Goal: Transaction & Acquisition: Book appointment/travel/reservation

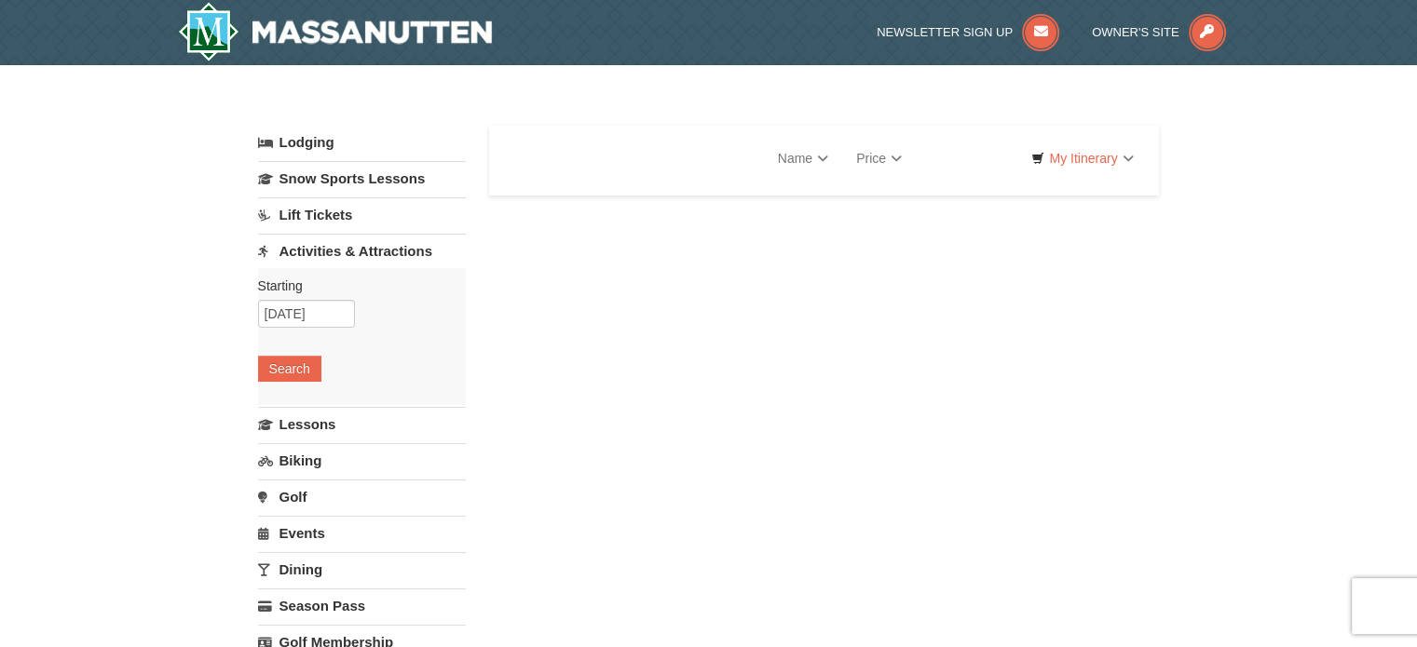
select select "9"
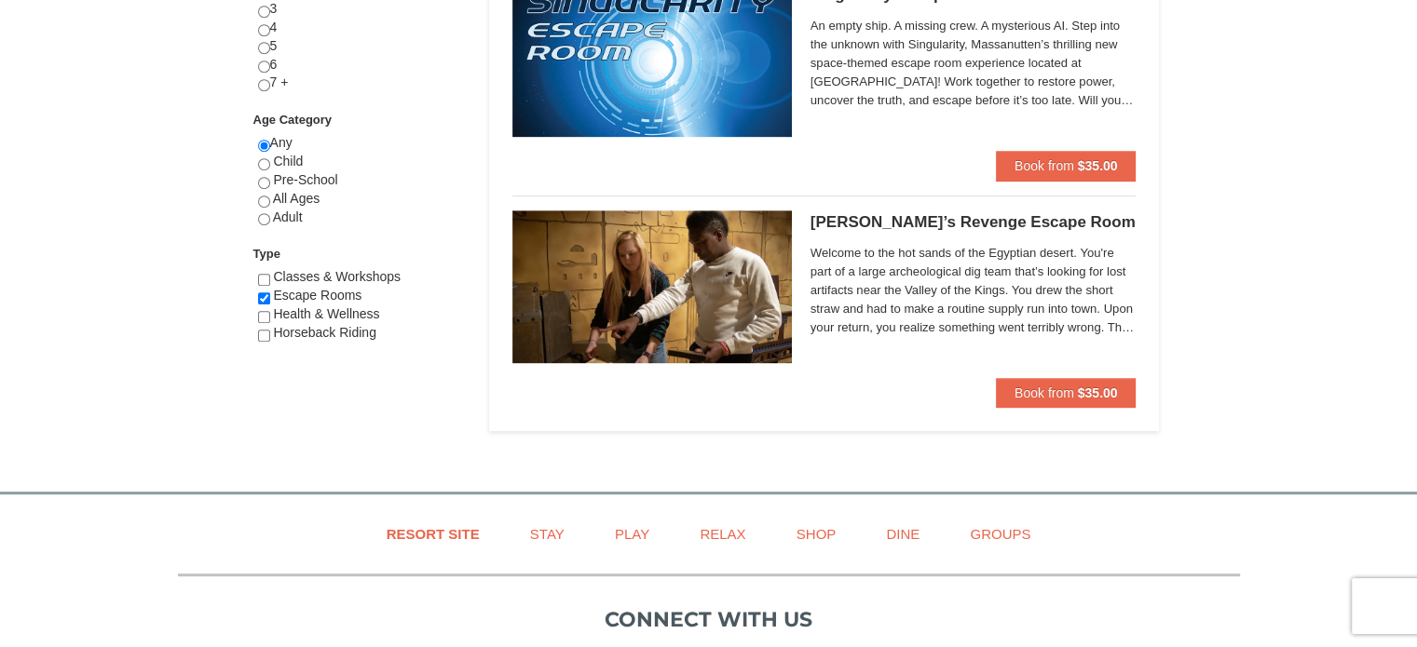
scroll to position [887, 0]
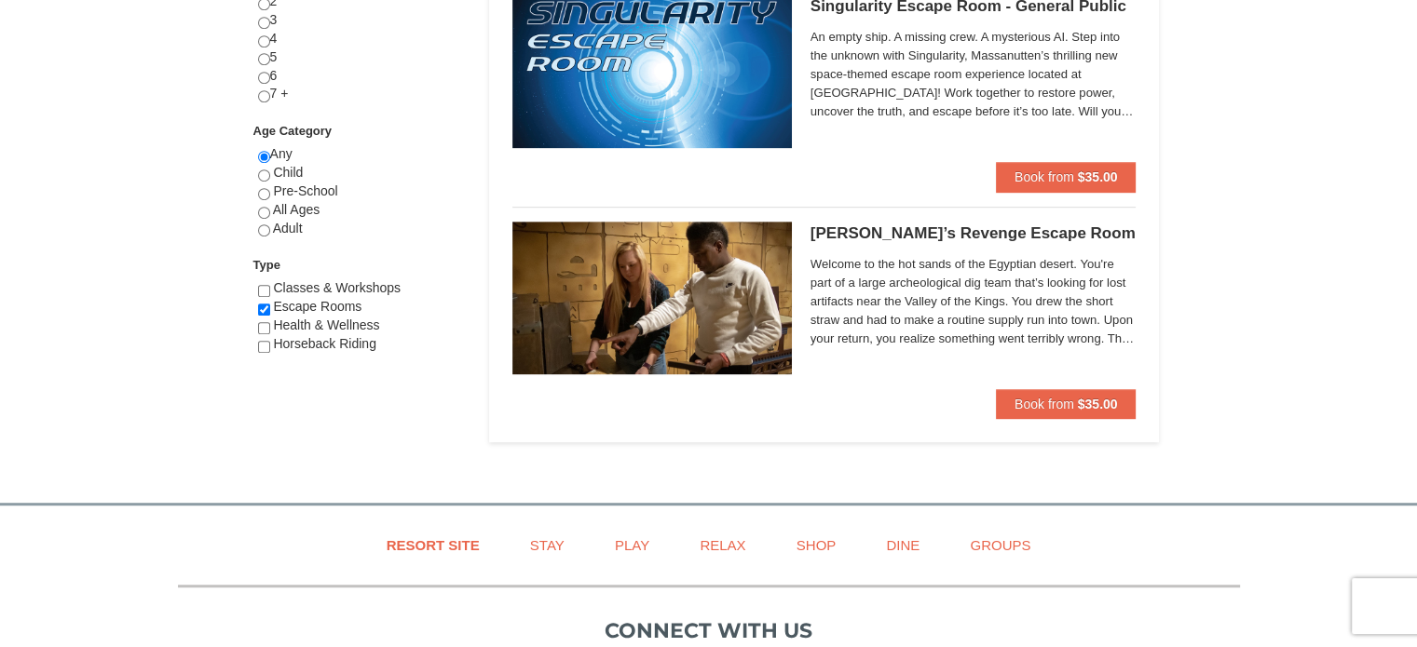
drag, startPoint x: 1427, startPoint y: 74, endPoint x: 1428, endPoint y: 372, distance: 298.1
click at [1416, 372] on html "Browser Not Supported We notice you are using a browser which will not provide …" at bounding box center [708, 31] width 1417 height 1837
click at [1027, 402] on span "Book from" at bounding box center [1045, 404] width 60 height 15
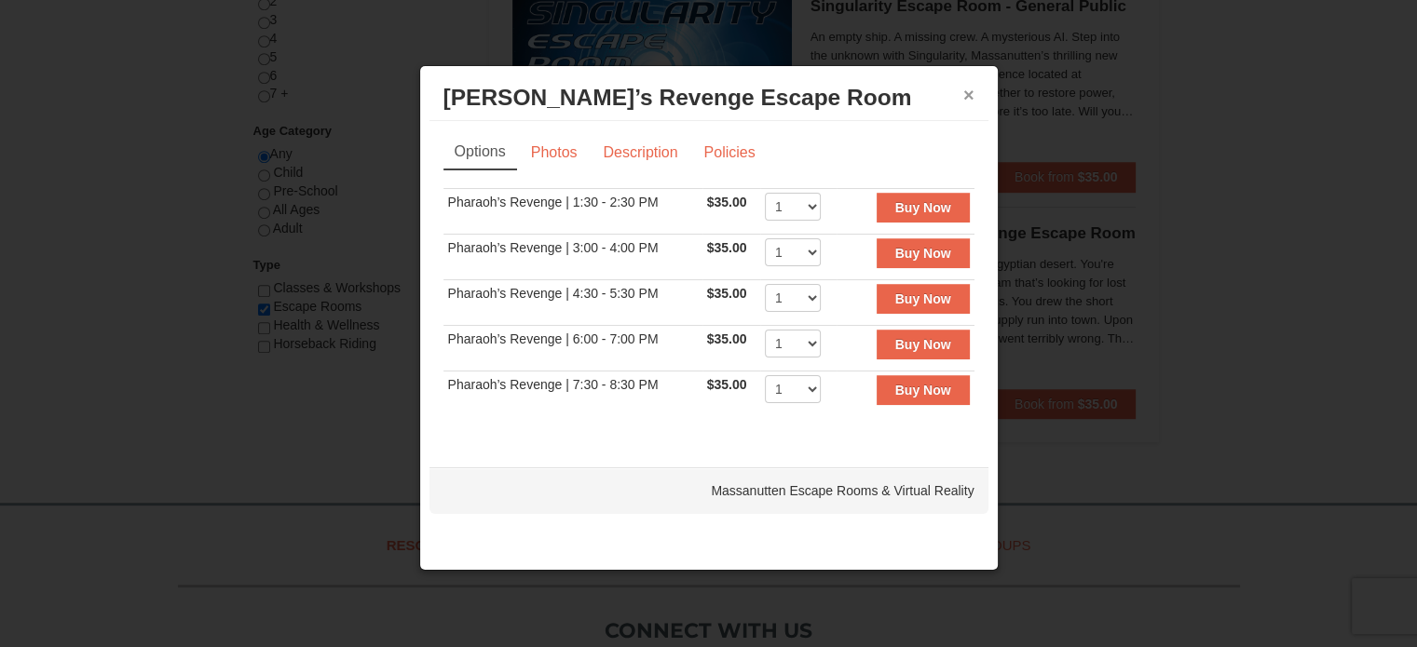
click at [970, 92] on button "×" at bounding box center [968, 95] width 11 height 19
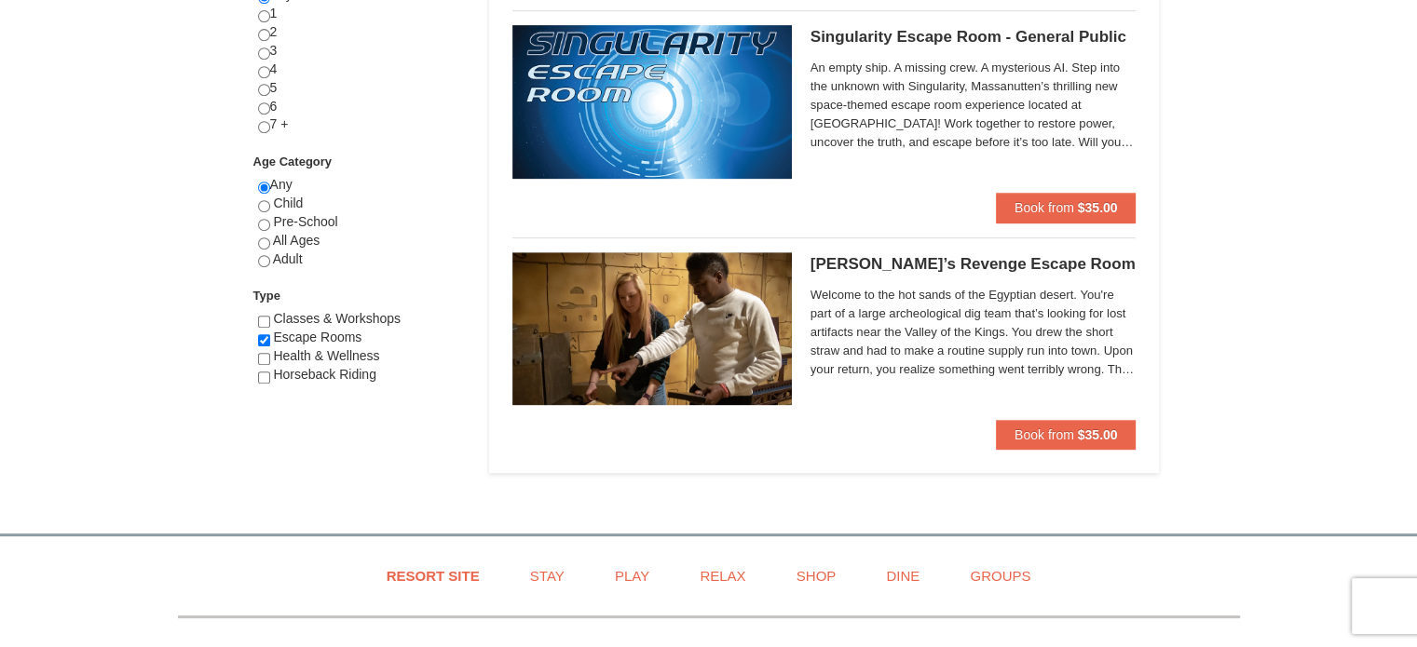
scroll to position [813, 0]
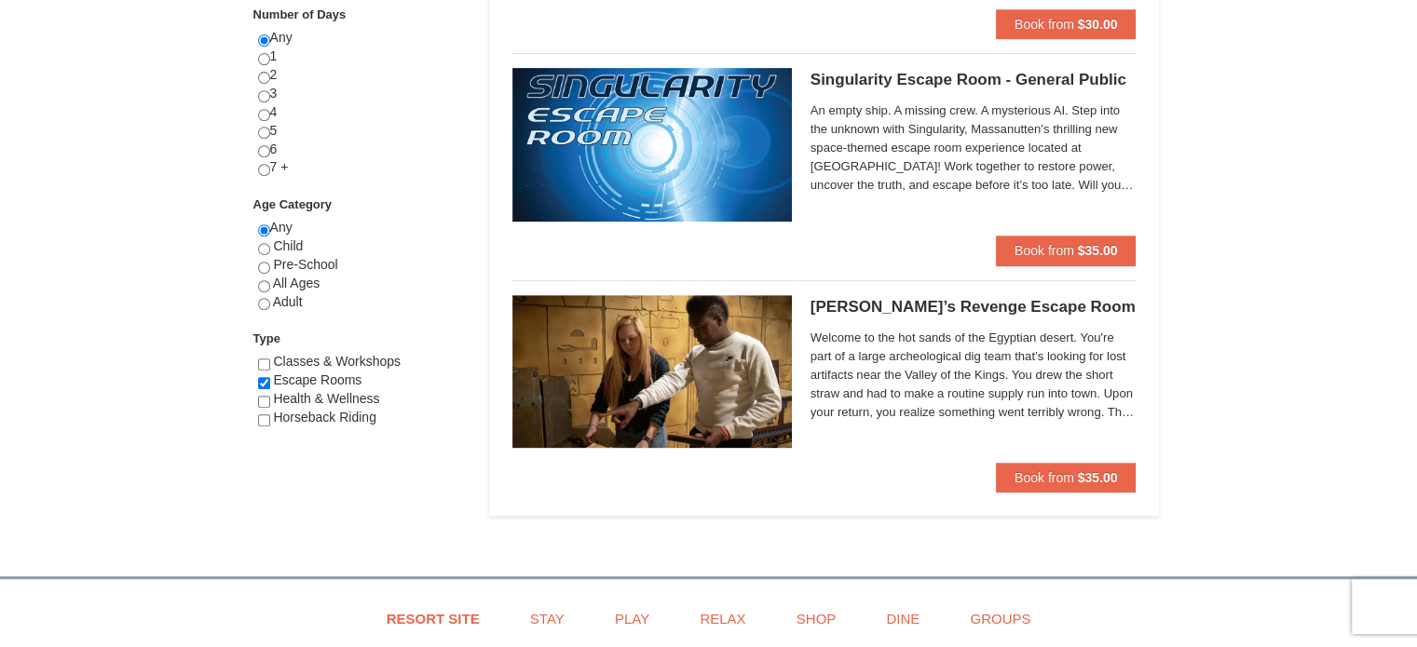
click at [679, 357] on img at bounding box center [651, 371] width 279 height 153
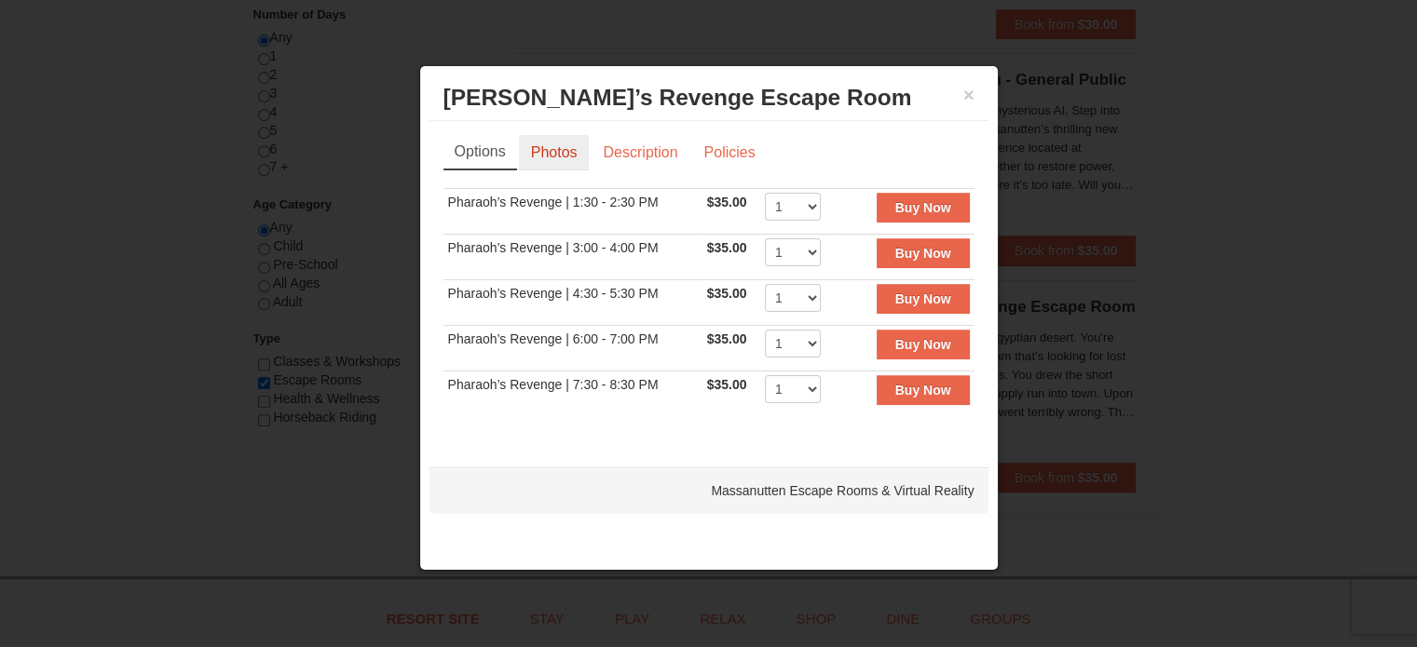
click at [567, 148] on link "Photos" at bounding box center [554, 152] width 71 height 35
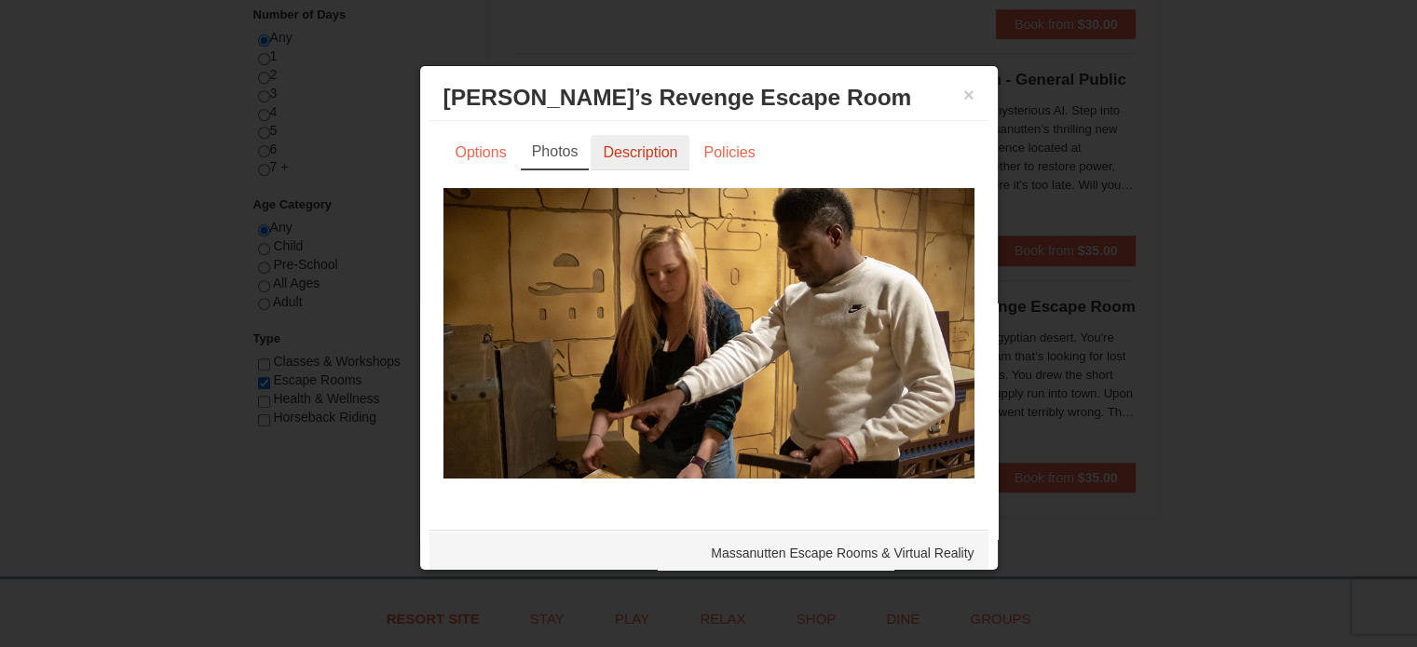
click at [642, 153] on link "Description" at bounding box center [640, 152] width 99 height 35
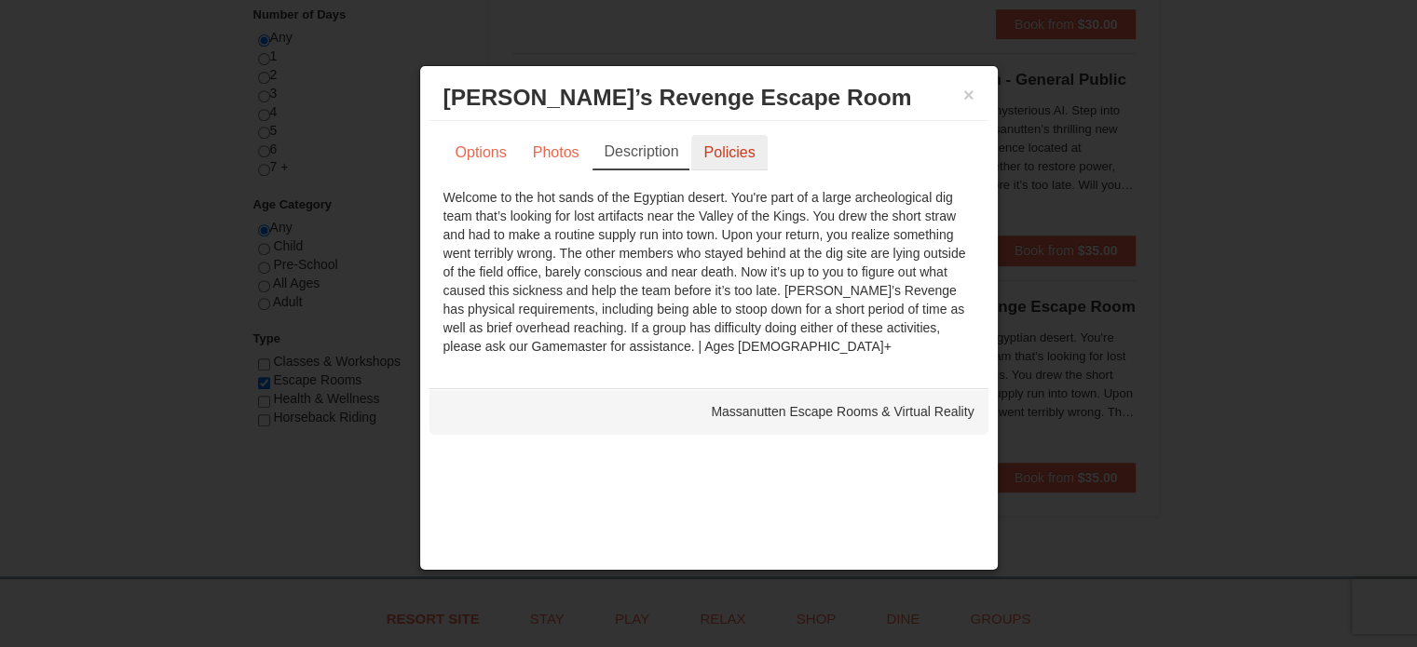
click at [730, 153] on link "Policies" at bounding box center [728, 152] width 75 height 35
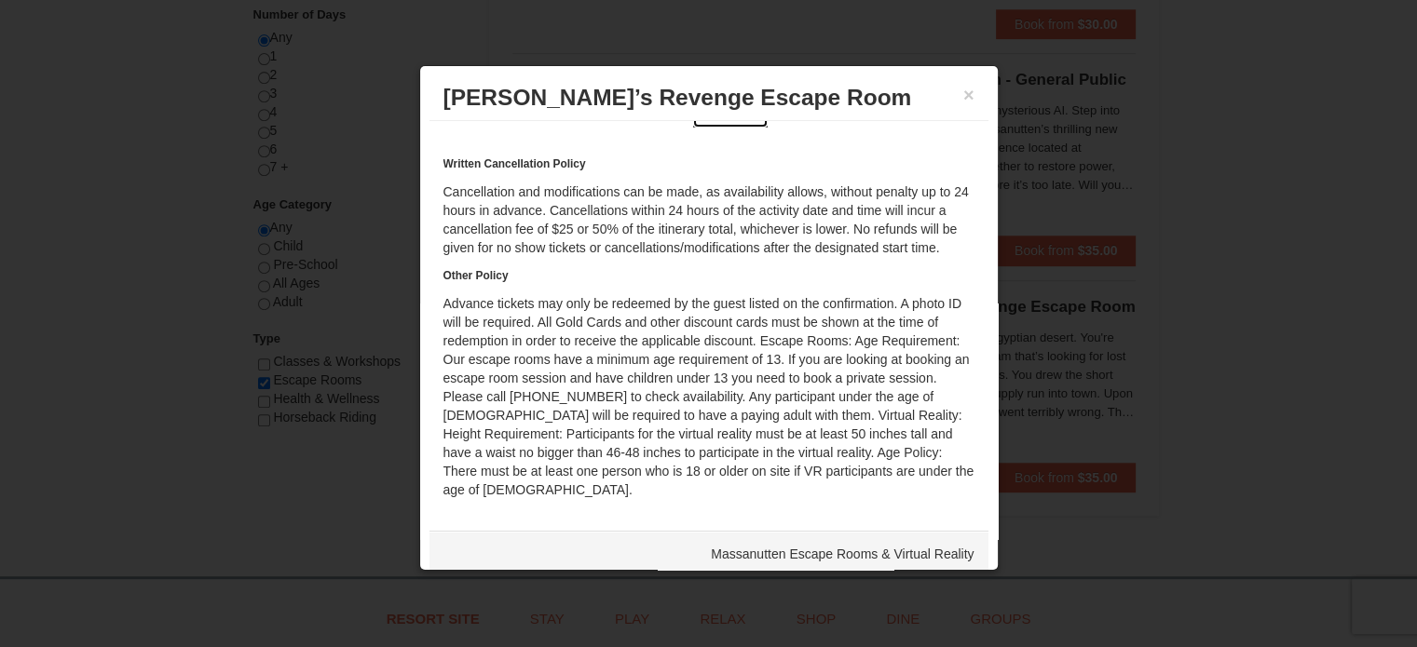
scroll to position [0, 0]
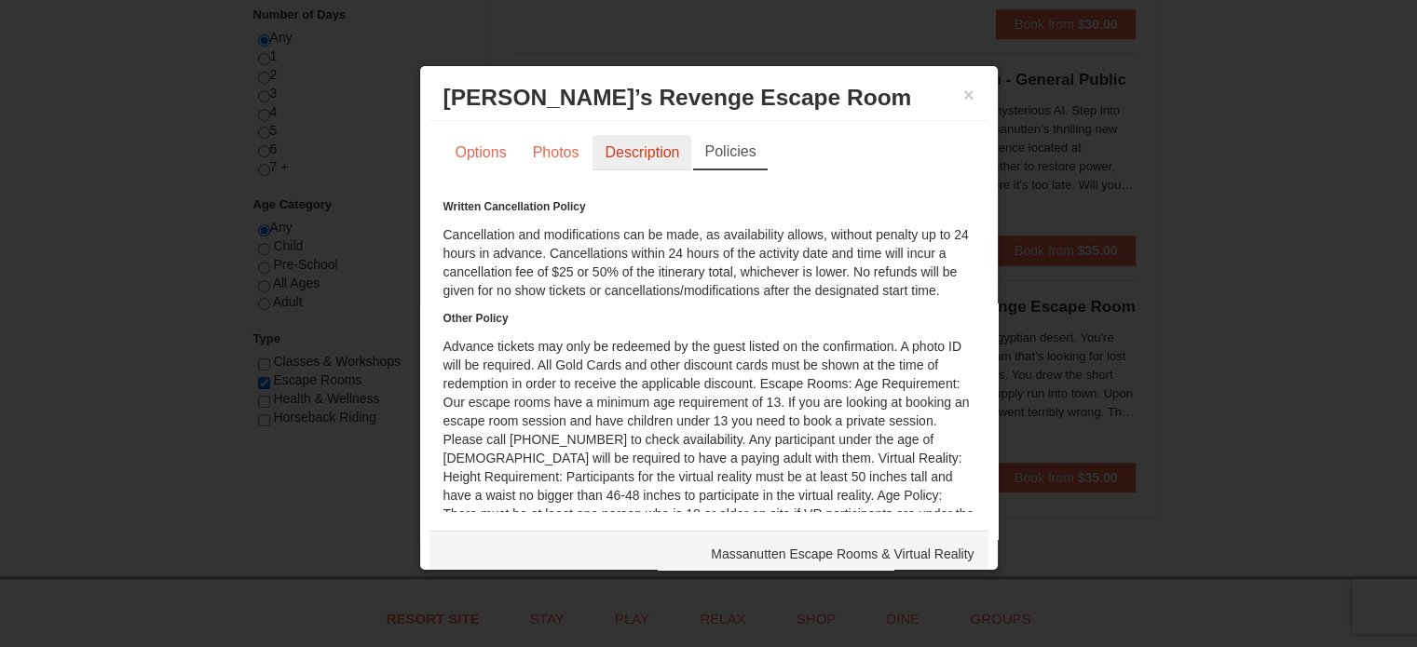
click at [631, 156] on link "Description" at bounding box center [642, 152] width 99 height 35
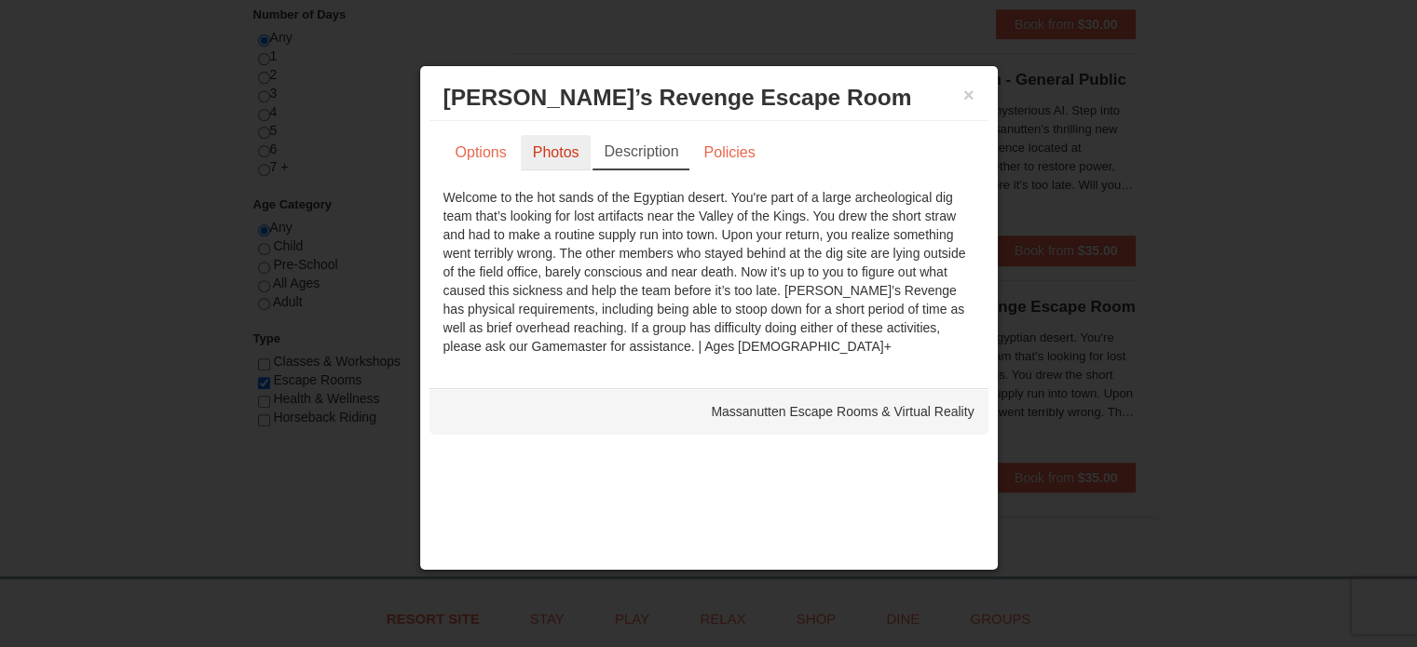
click at [527, 168] on link "Photos" at bounding box center [556, 152] width 71 height 35
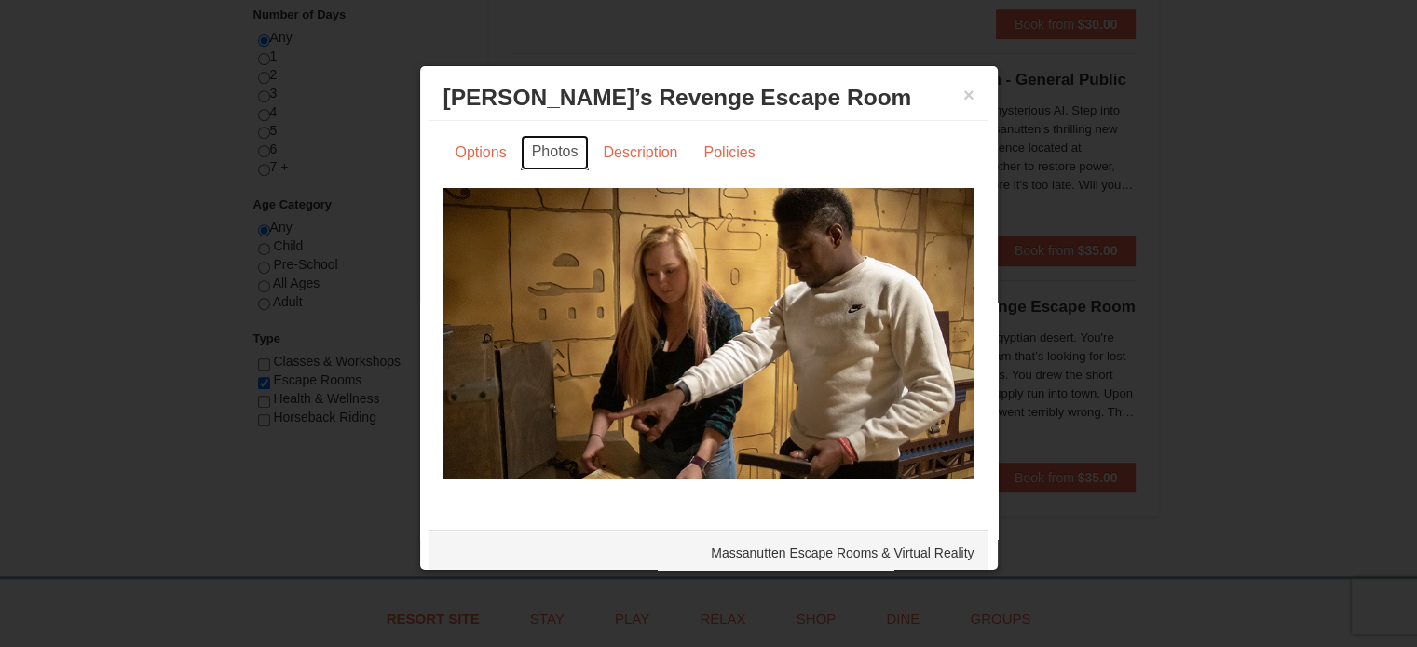
scroll to position [7, 0]
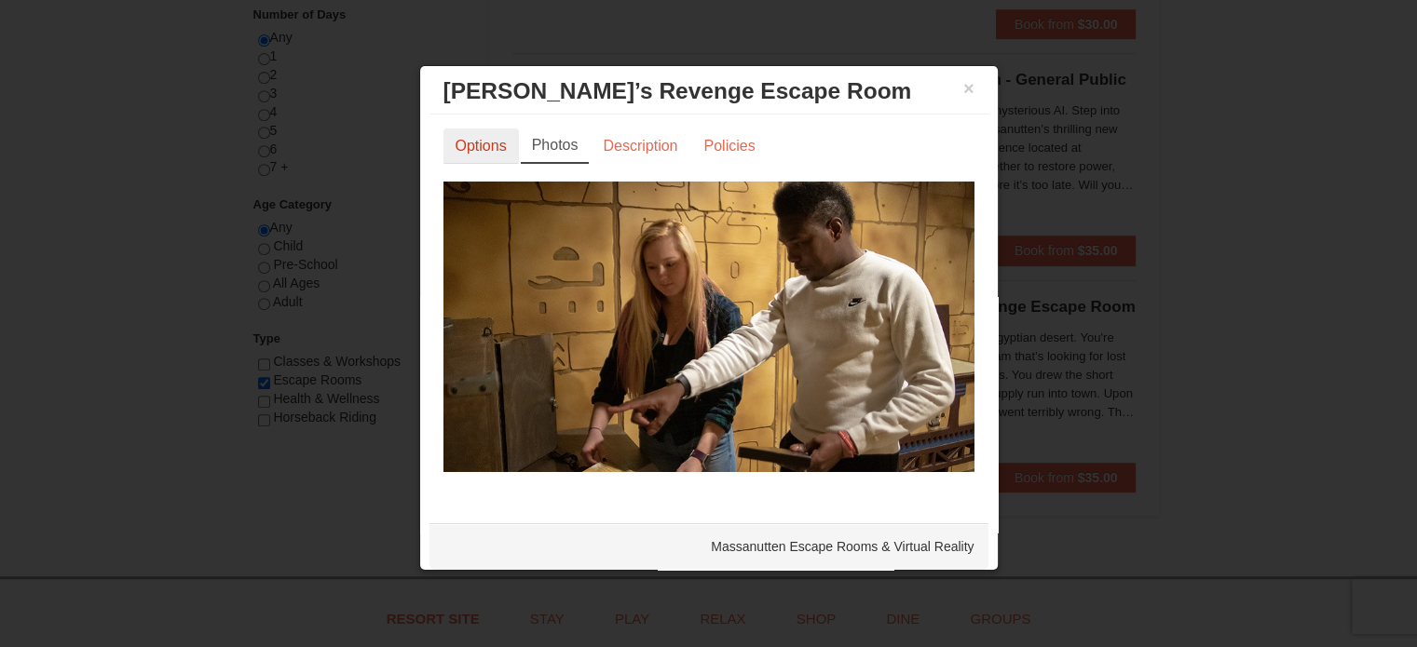
click at [461, 138] on link "Options" at bounding box center [480, 146] width 75 height 35
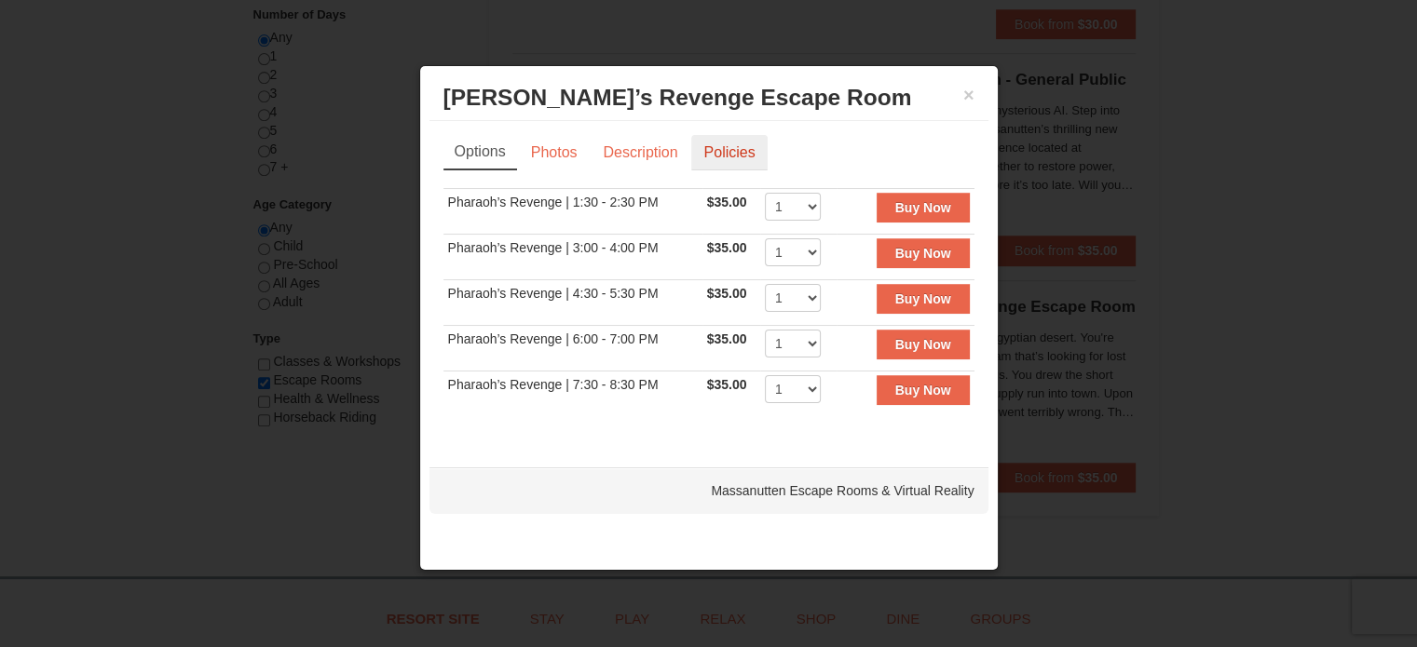
click at [729, 157] on link "Policies" at bounding box center [728, 152] width 75 height 35
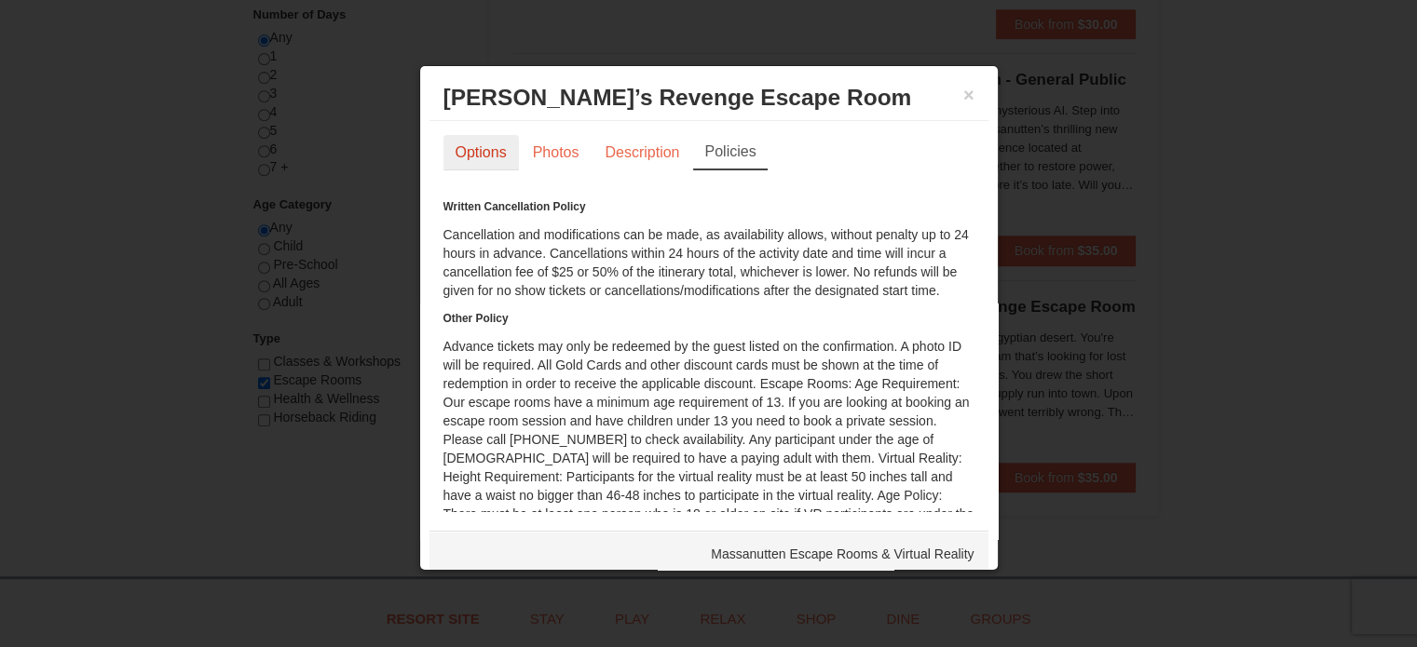
click at [496, 157] on link "Options" at bounding box center [480, 152] width 75 height 35
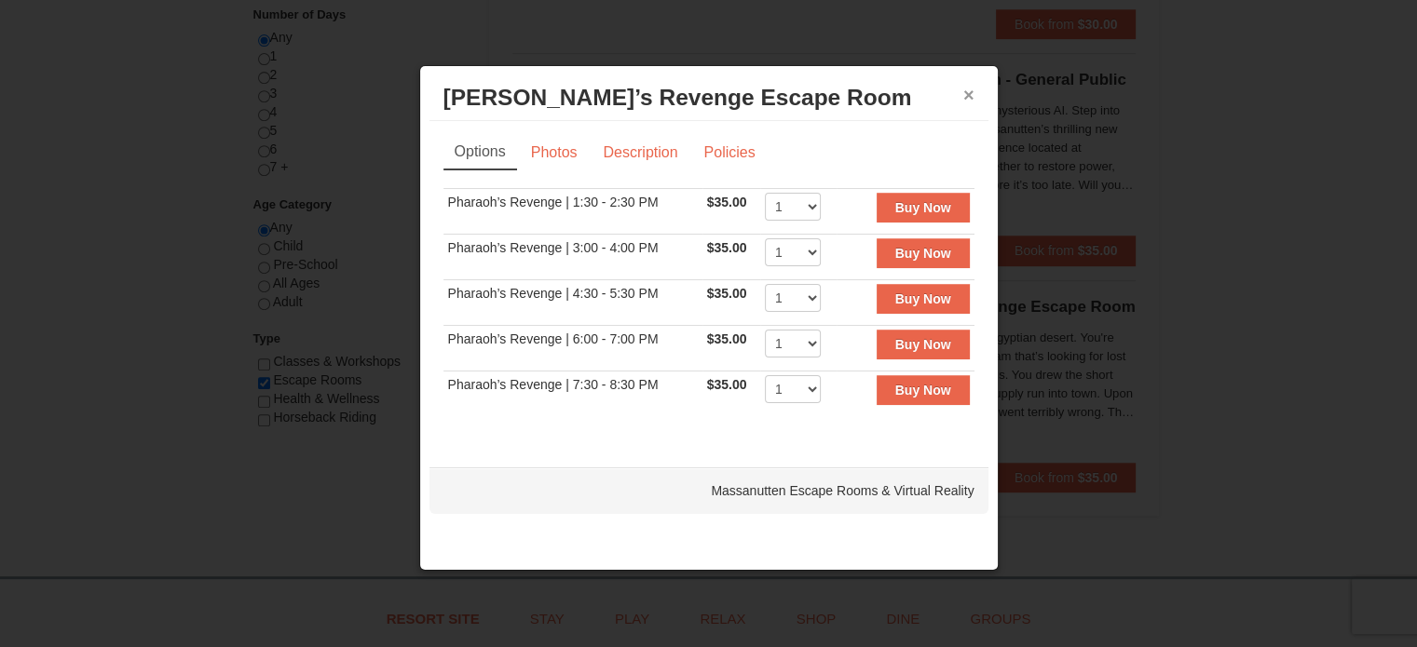
click at [969, 94] on button "×" at bounding box center [968, 95] width 11 height 19
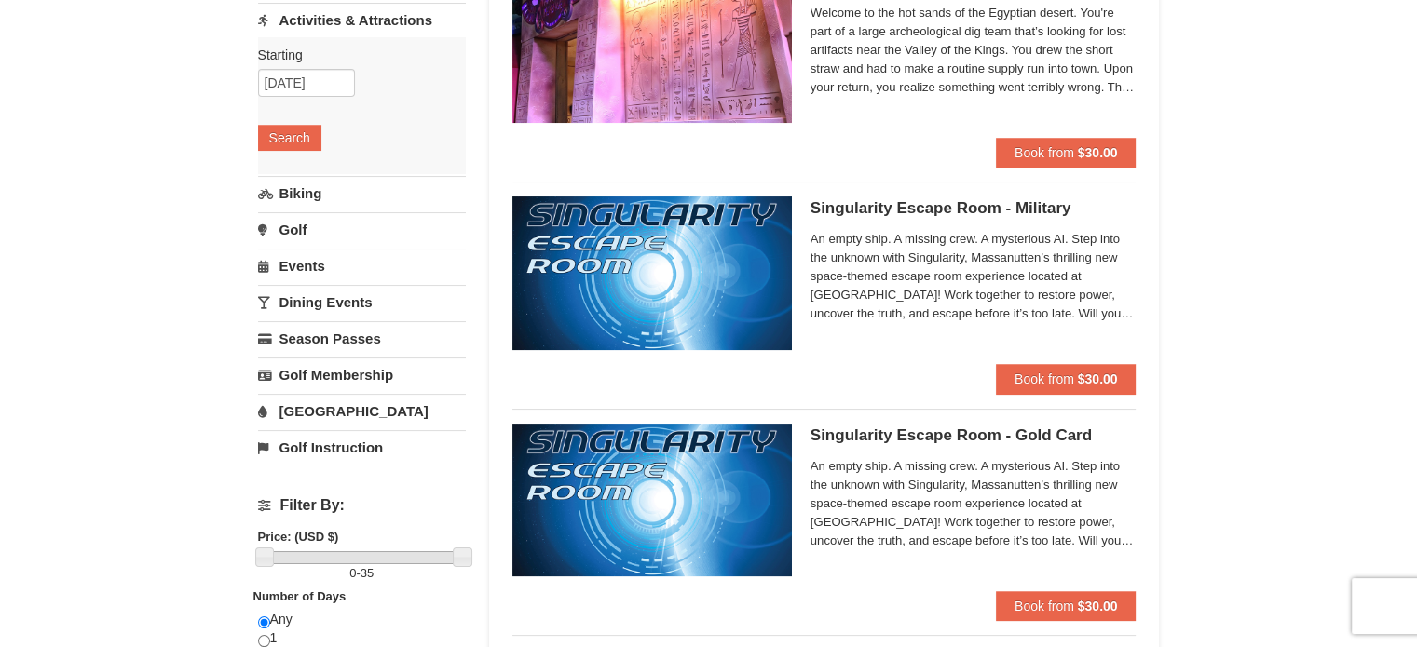
scroll to position [278, 0]
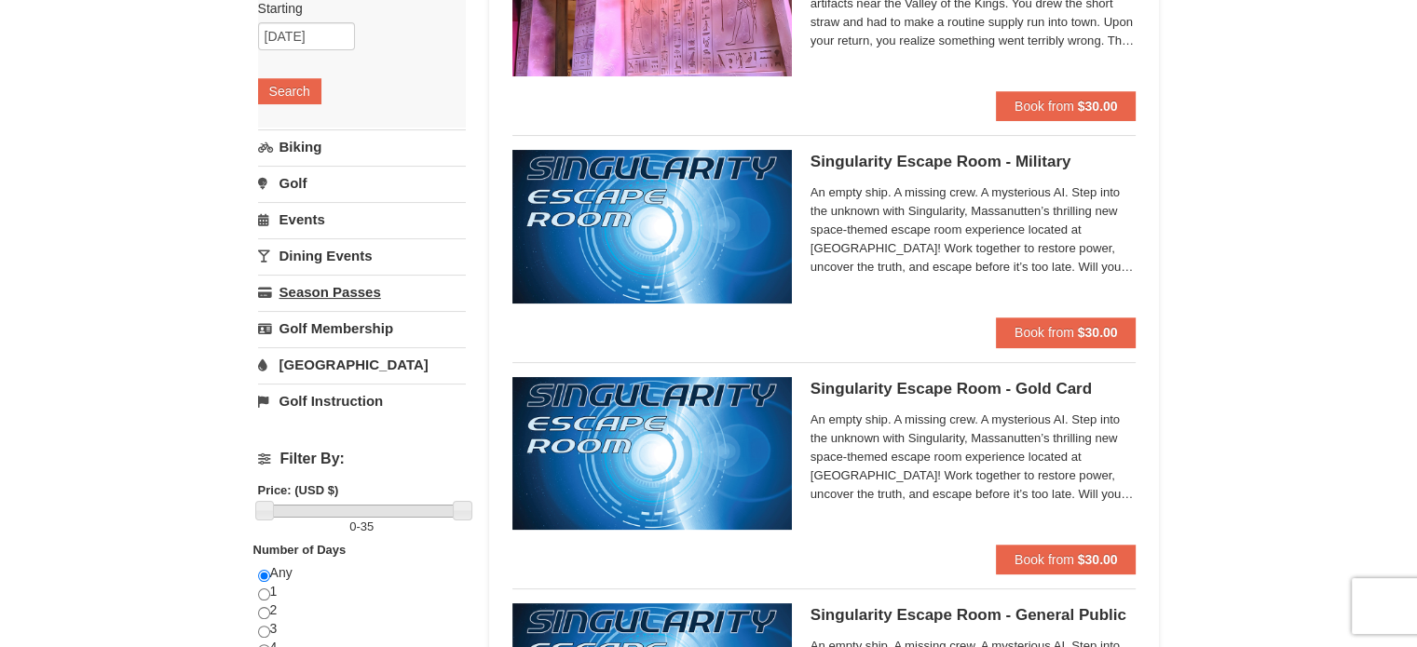
click at [357, 286] on link "Season Passes" at bounding box center [362, 292] width 208 height 34
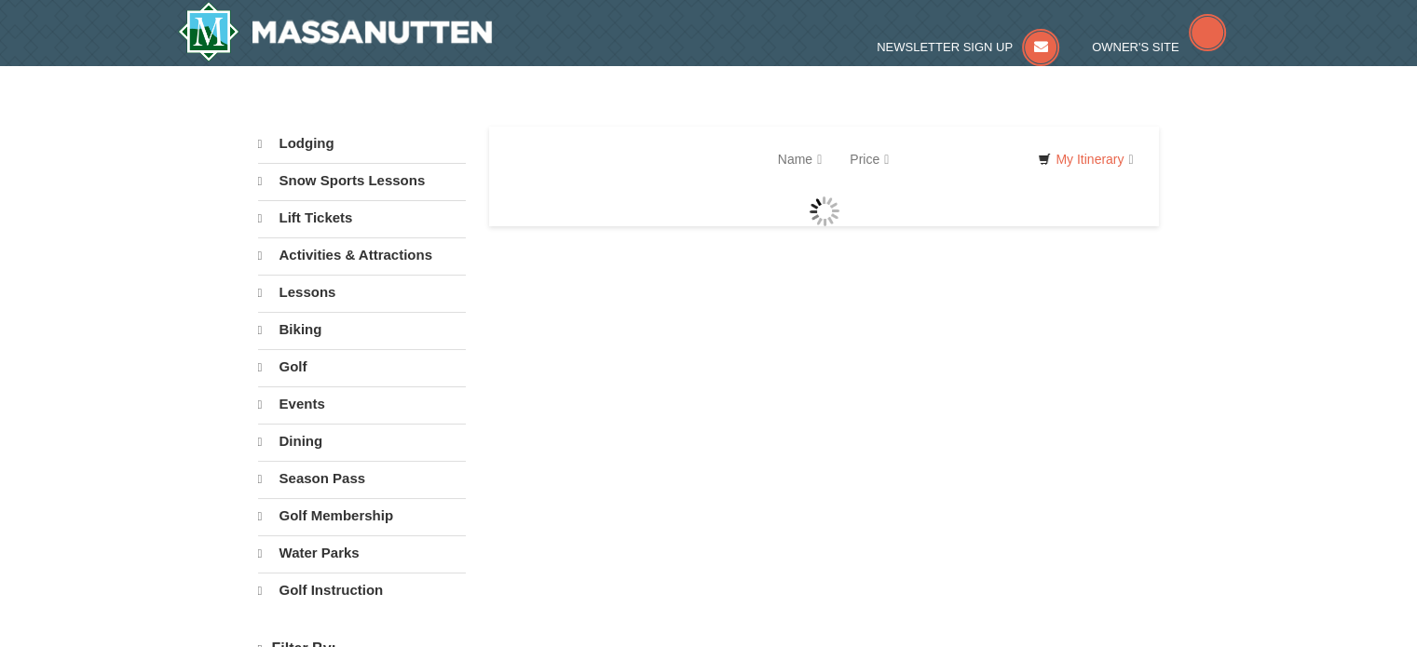
select select "9"
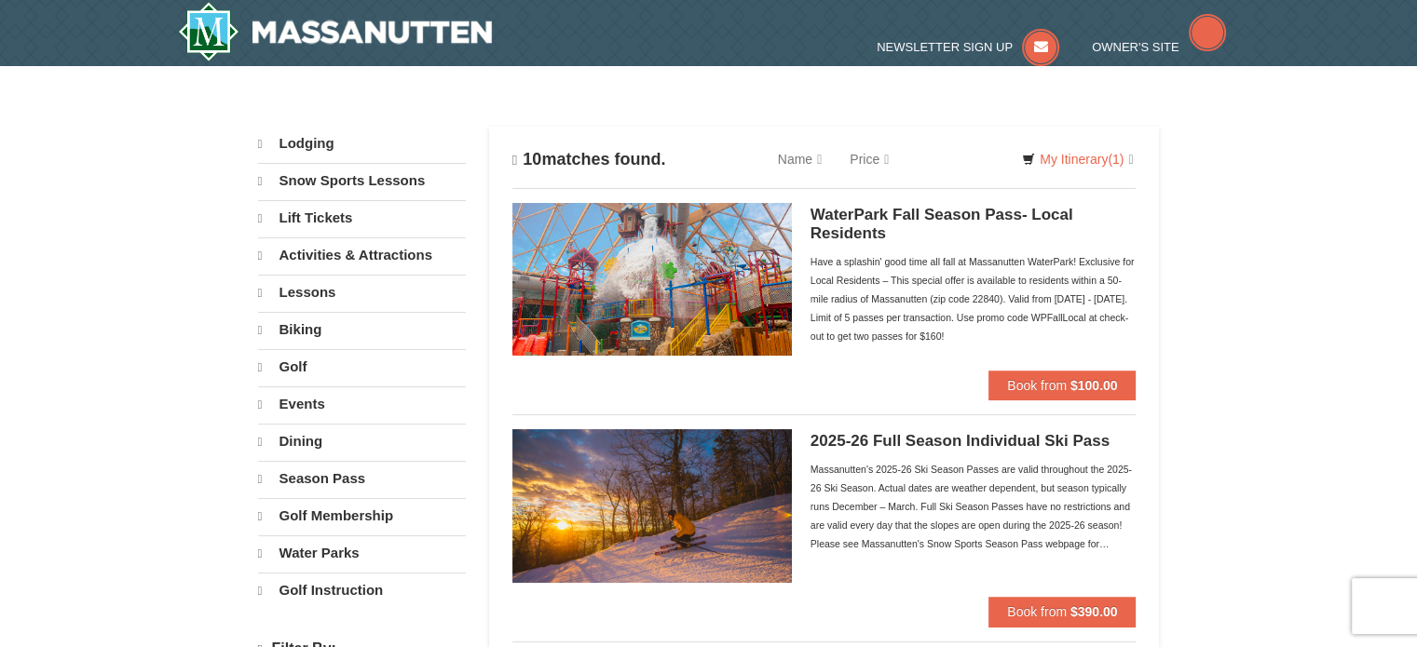
select select "9"
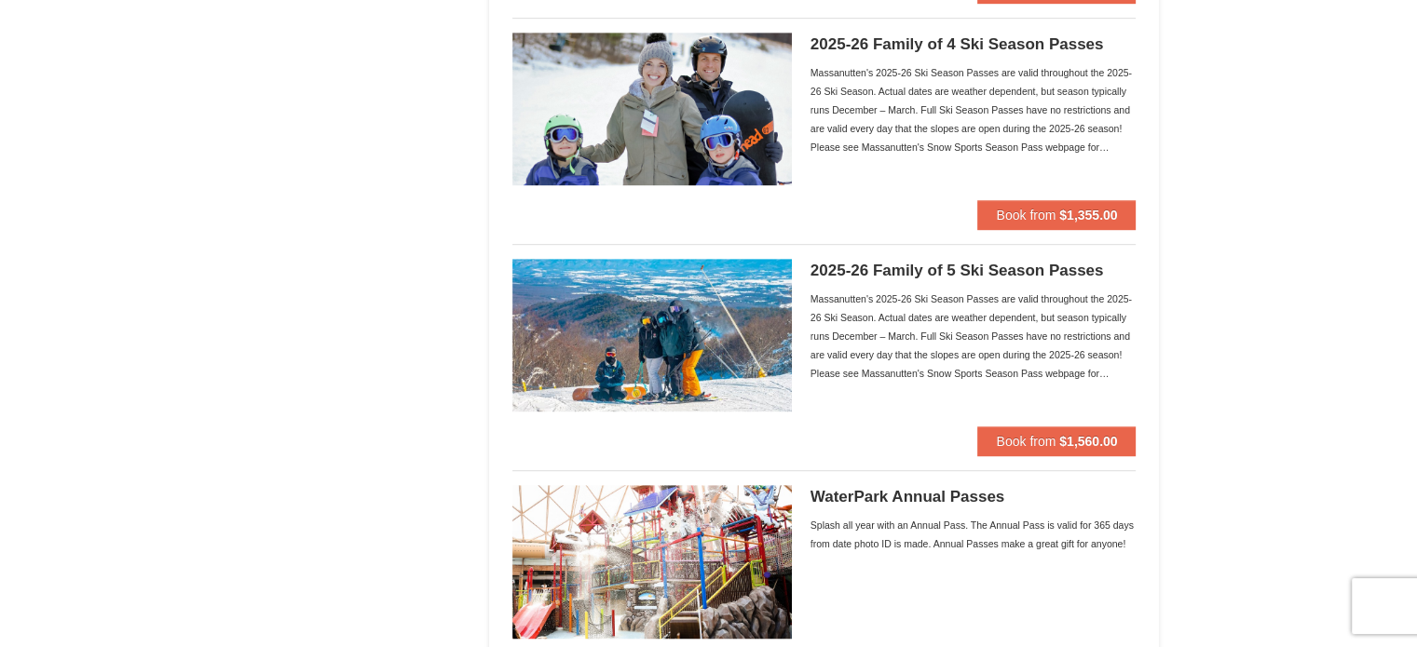
scroll to position [1069, 0]
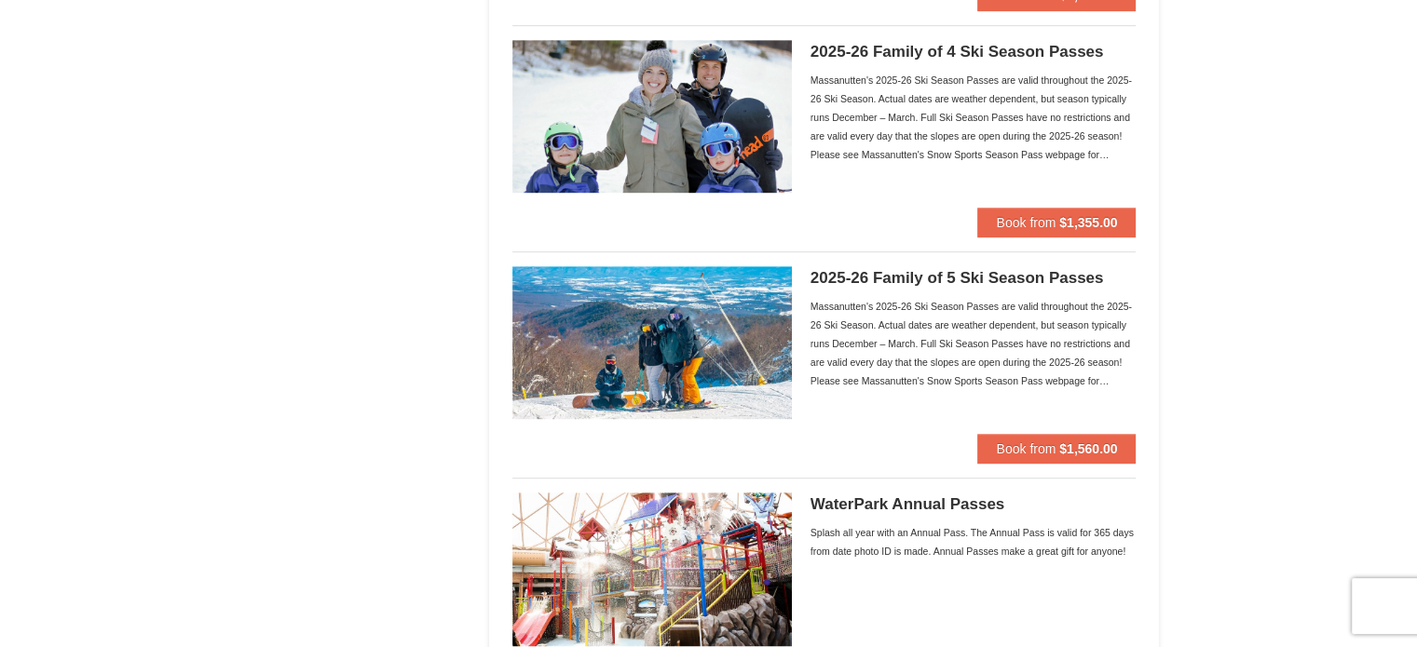
drag, startPoint x: 1430, startPoint y: 133, endPoint x: 1422, endPoint y: 354, distance: 221.0
click at [1417, 354] on html "Browser Not Supported We notice you are using a browser which will not provide …" at bounding box center [708, 416] width 1417 height 2971
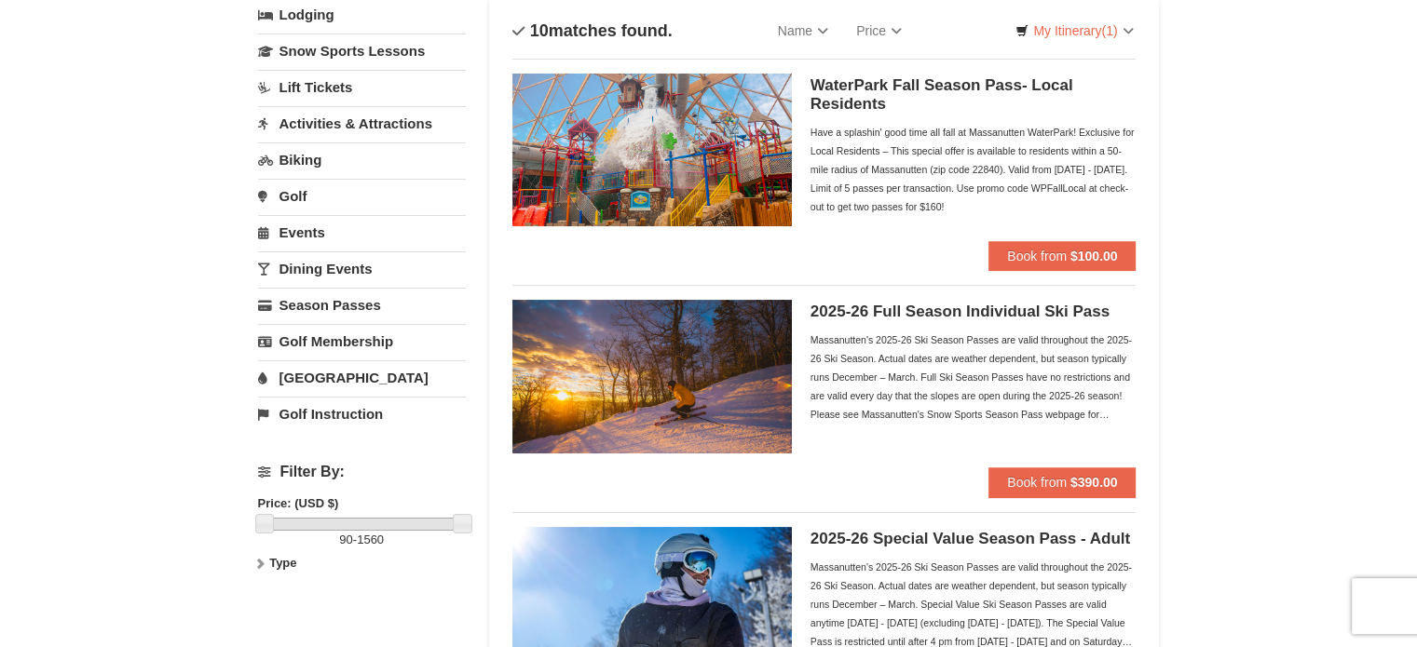
scroll to position [114, 0]
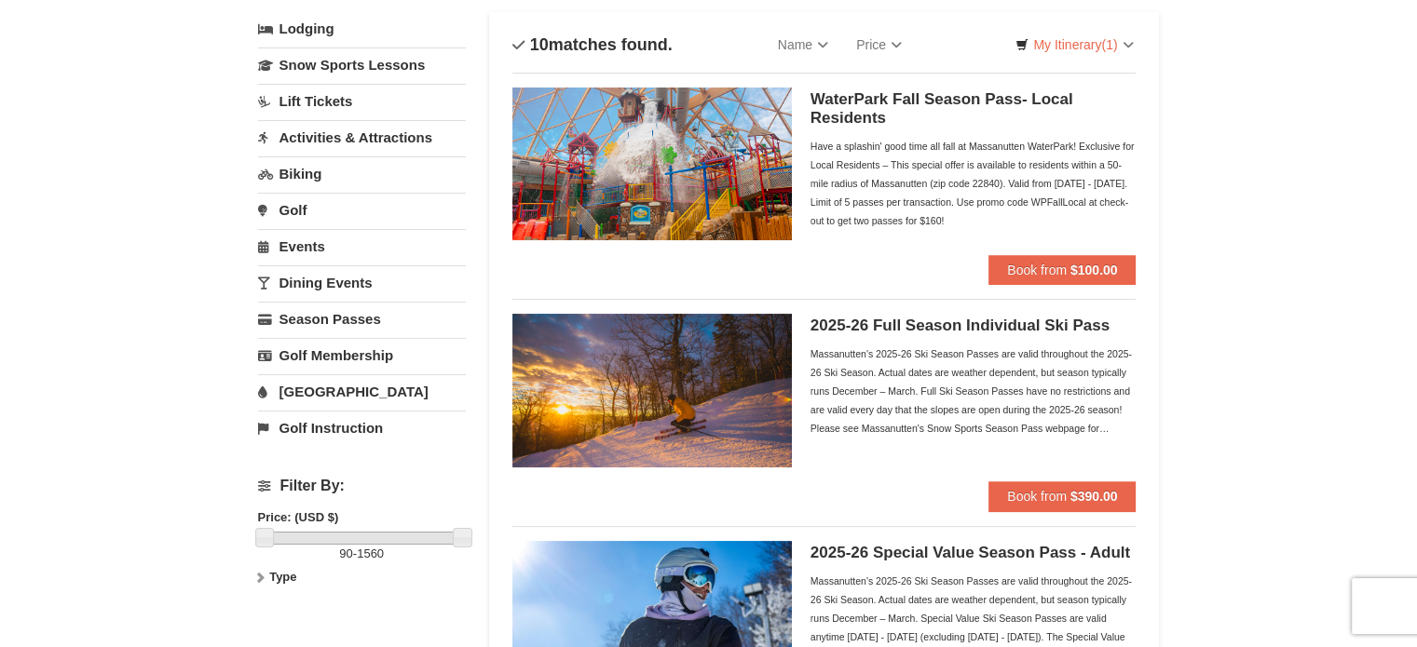
click at [340, 138] on link "Activities & Attractions" at bounding box center [362, 137] width 208 height 34
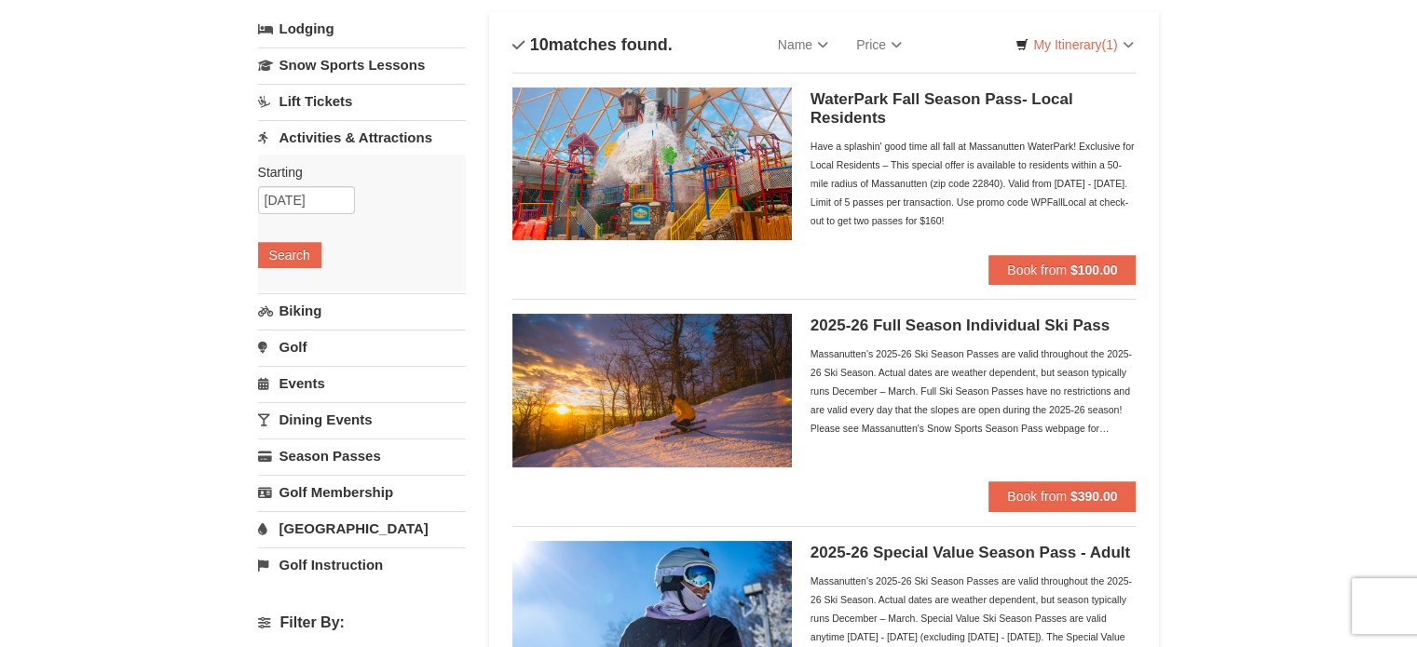
click at [340, 138] on link "Activities & Attractions" at bounding box center [362, 137] width 208 height 34
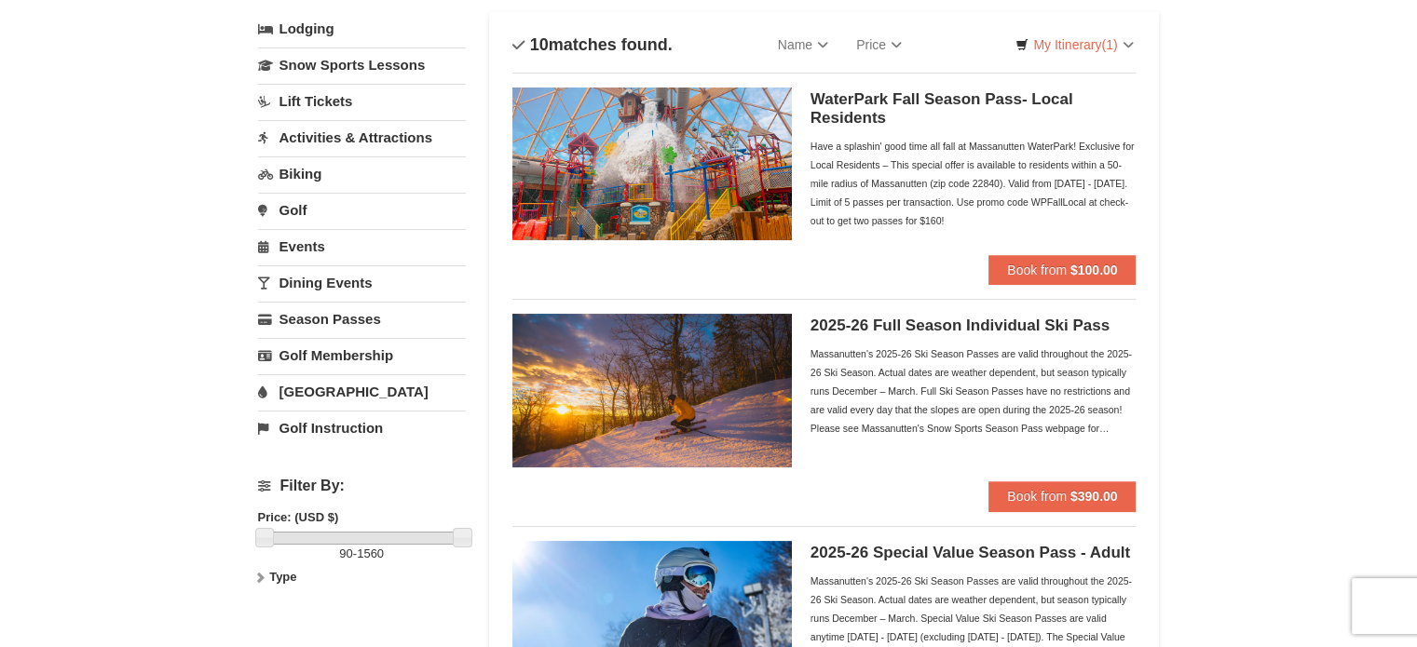
click at [313, 270] on link "Dining Events" at bounding box center [362, 283] width 208 height 34
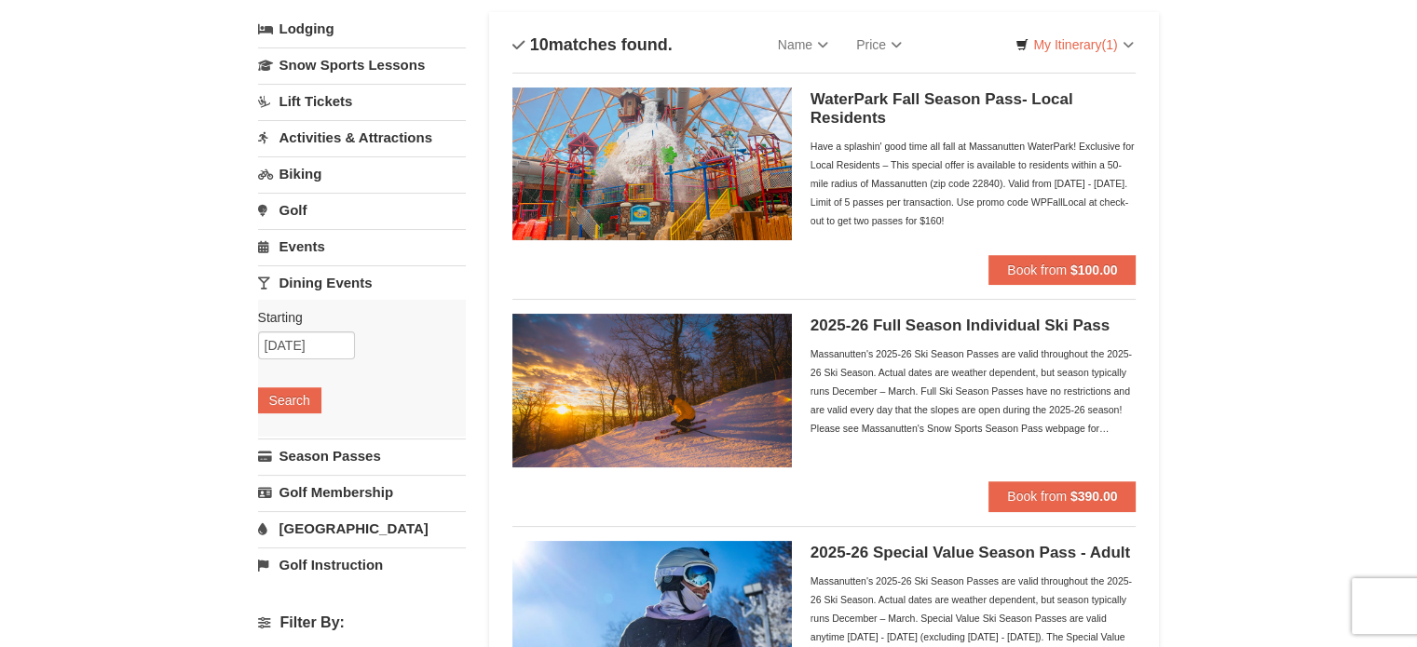
click at [313, 270] on link "Dining Events" at bounding box center [362, 283] width 208 height 34
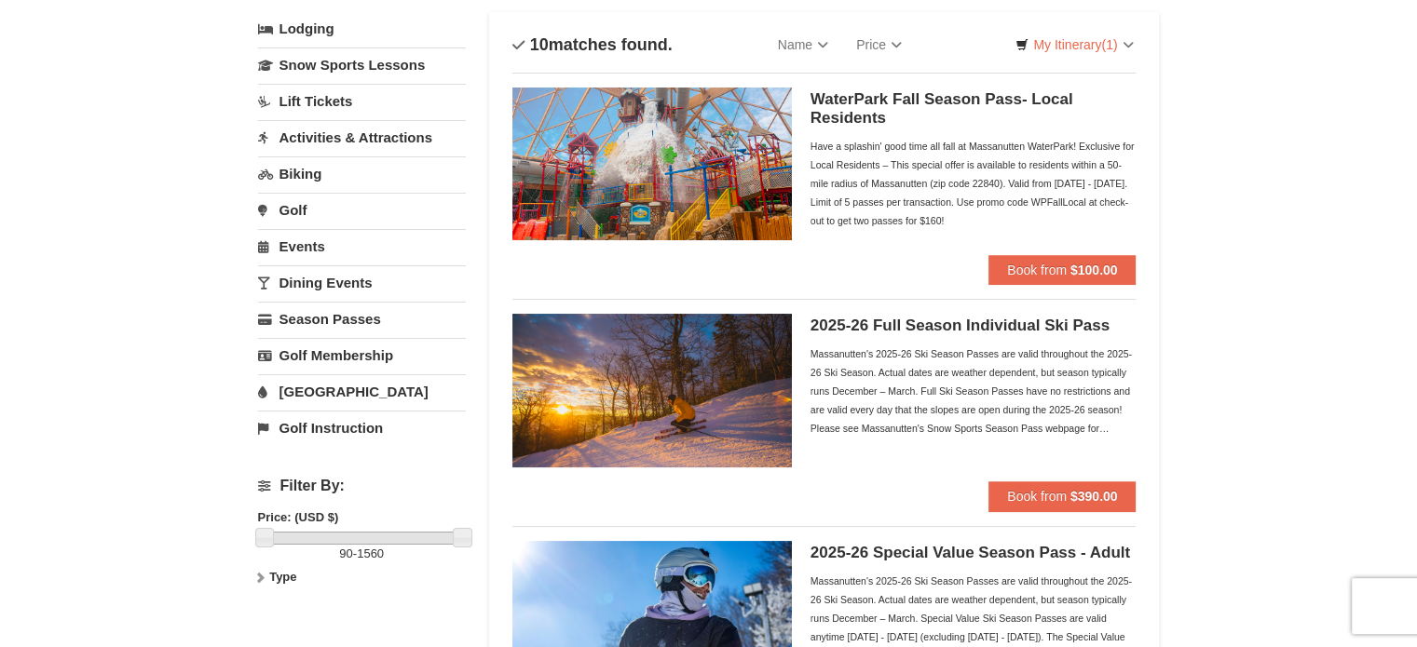
click at [314, 144] on link "Activities & Attractions" at bounding box center [362, 137] width 208 height 34
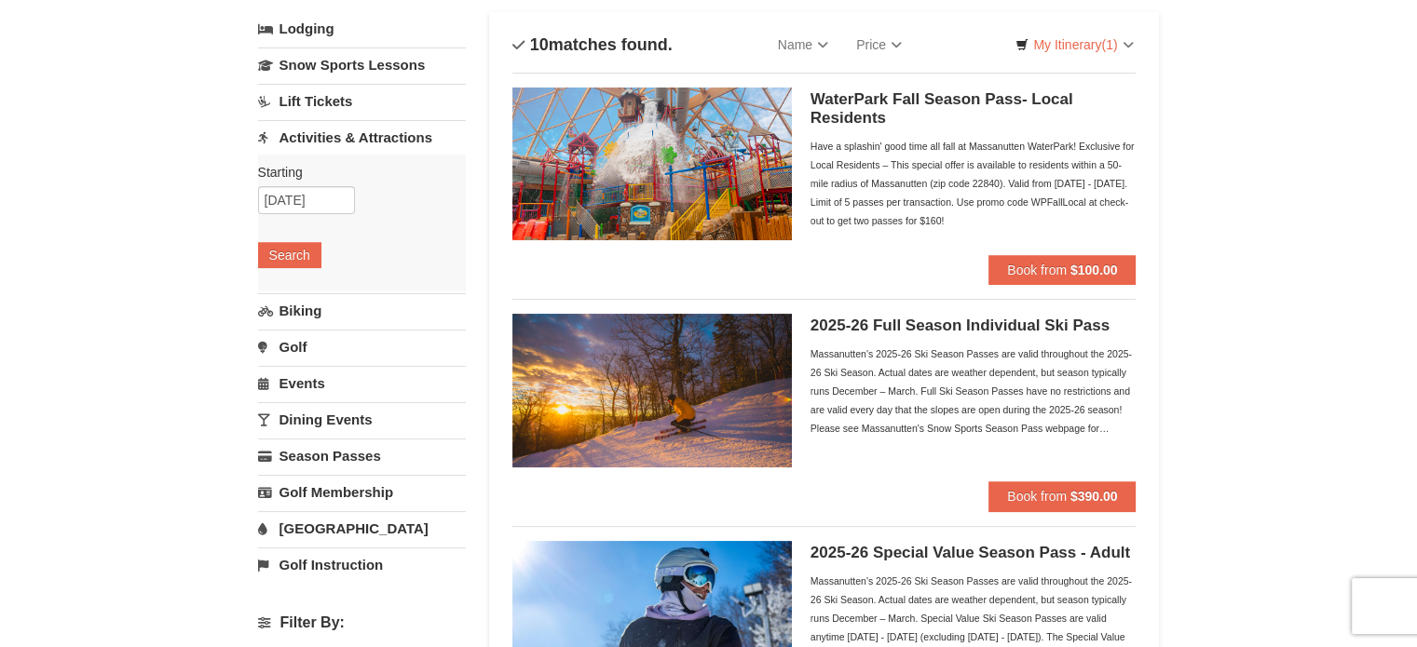
click at [314, 144] on link "Activities & Attractions" at bounding box center [362, 137] width 208 height 34
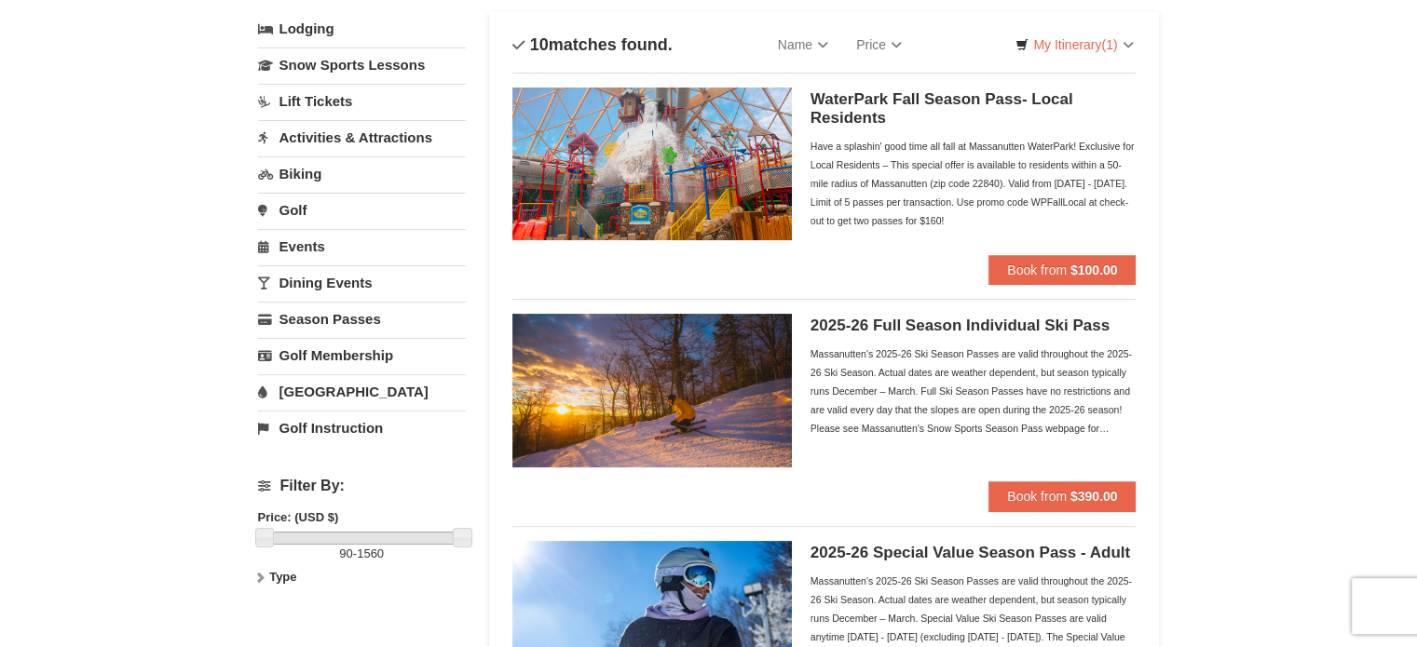
click at [302, 420] on link "Golf Instruction" at bounding box center [362, 428] width 208 height 34
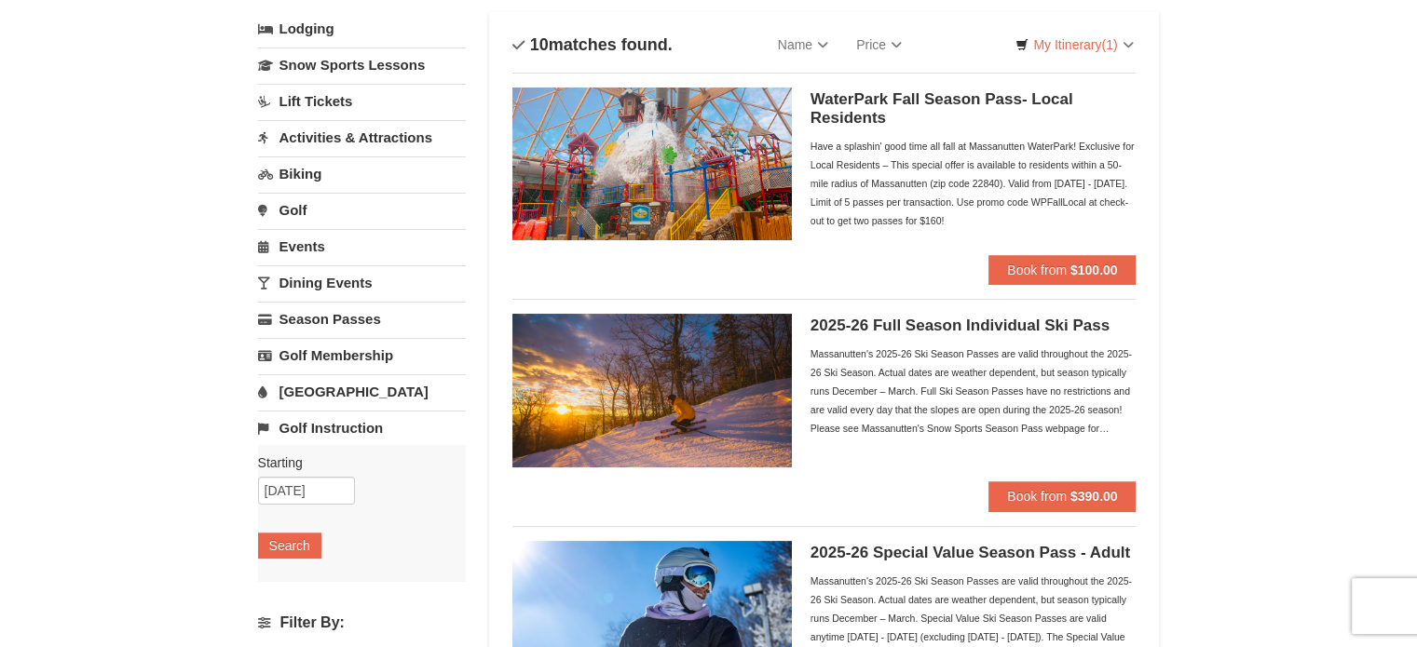
click at [302, 420] on link "Golf Instruction" at bounding box center [362, 428] width 208 height 34
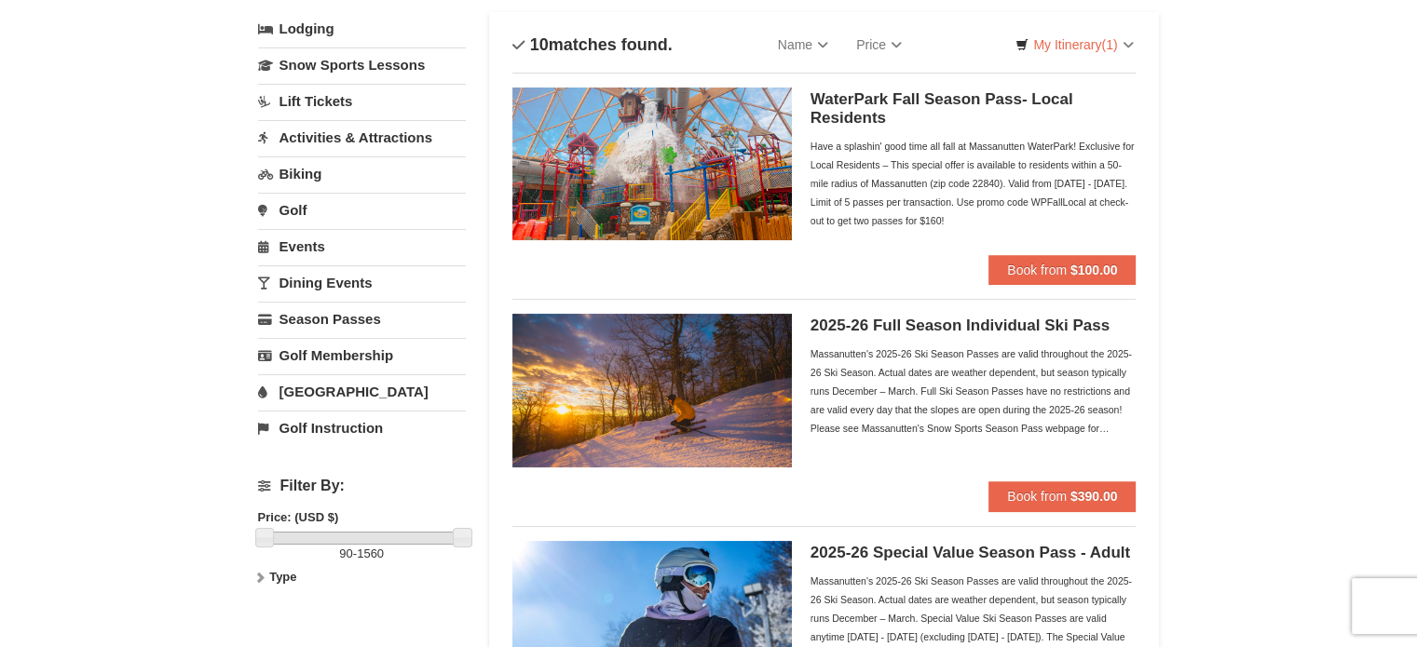
click at [308, 386] on link "[GEOGRAPHIC_DATA]" at bounding box center [362, 392] width 208 height 34
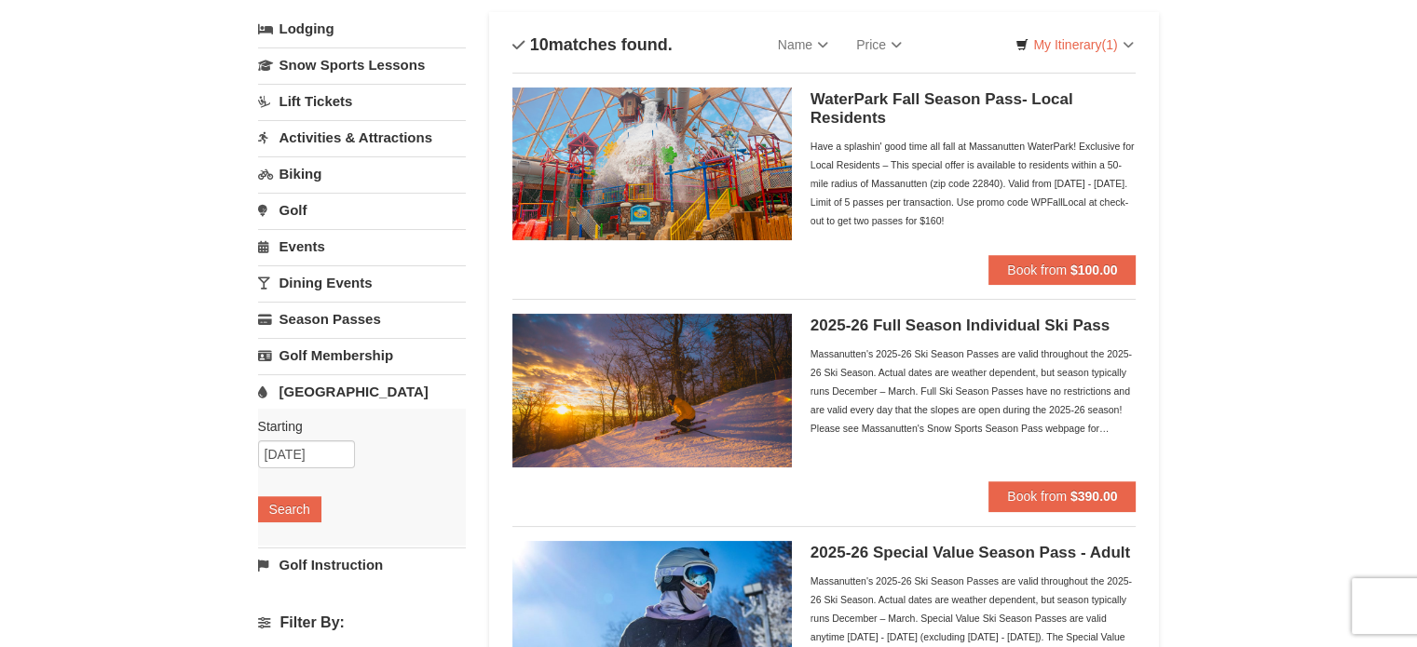
click at [308, 386] on link "[GEOGRAPHIC_DATA]" at bounding box center [362, 392] width 208 height 34
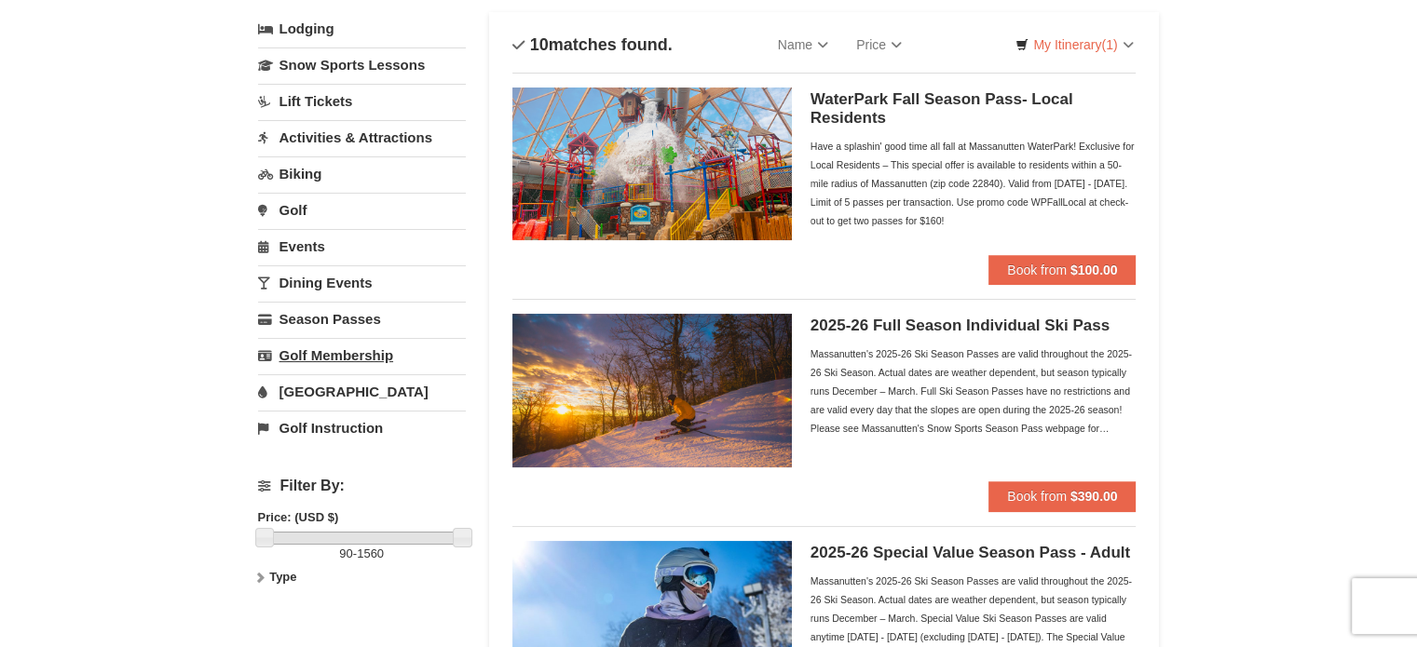
click at [332, 347] on link "Golf Membership" at bounding box center [362, 355] width 208 height 34
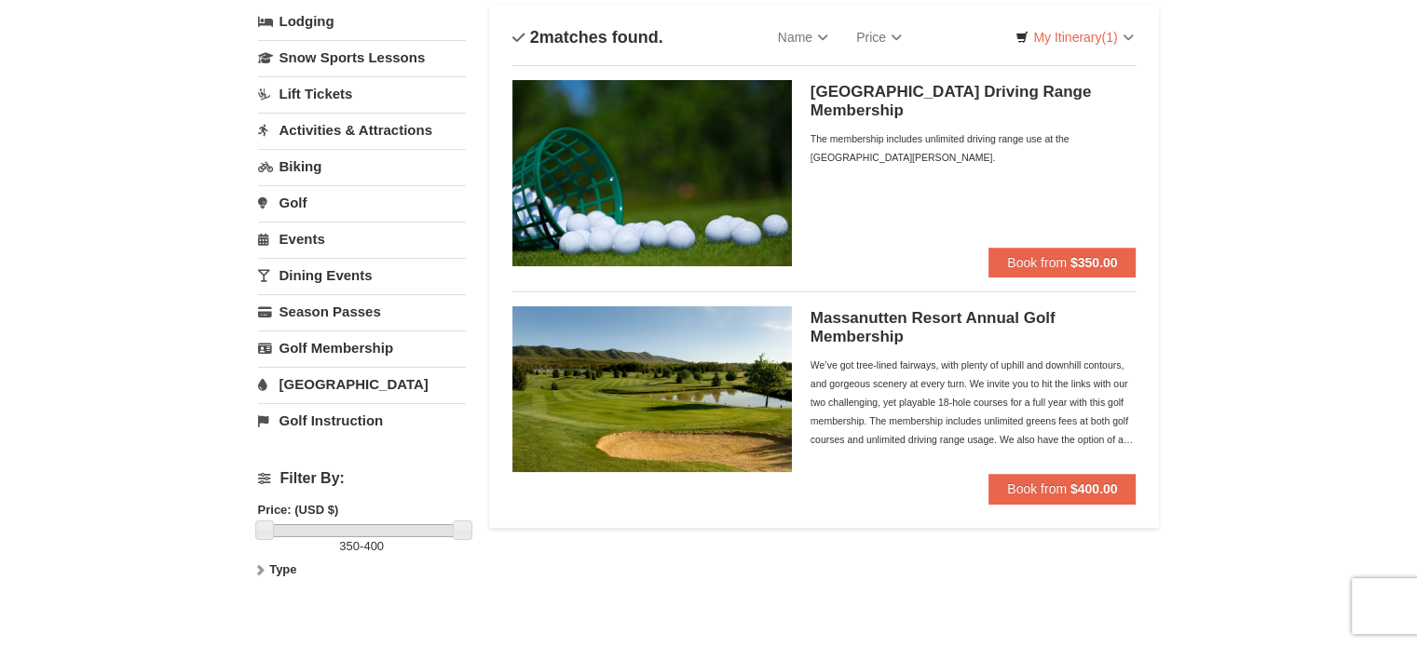
scroll to position [105, 0]
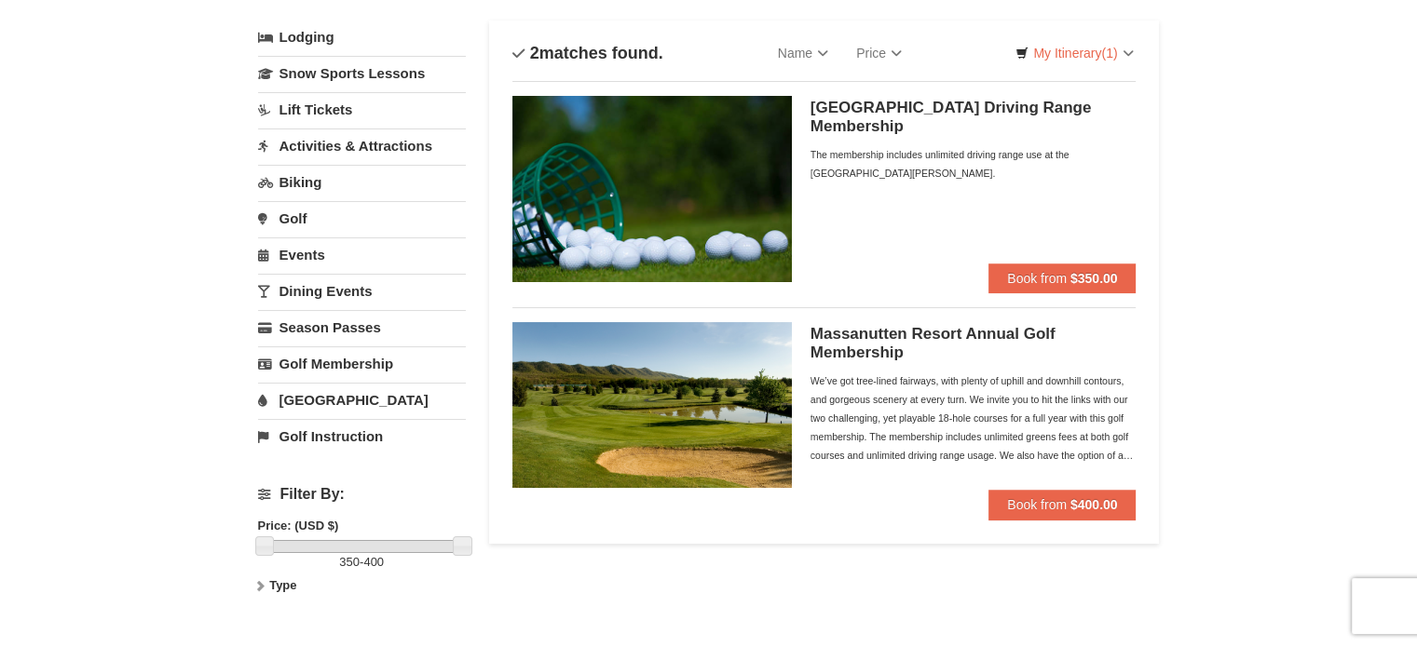
click at [320, 297] on link "Dining Events" at bounding box center [362, 291] width 208 height 34
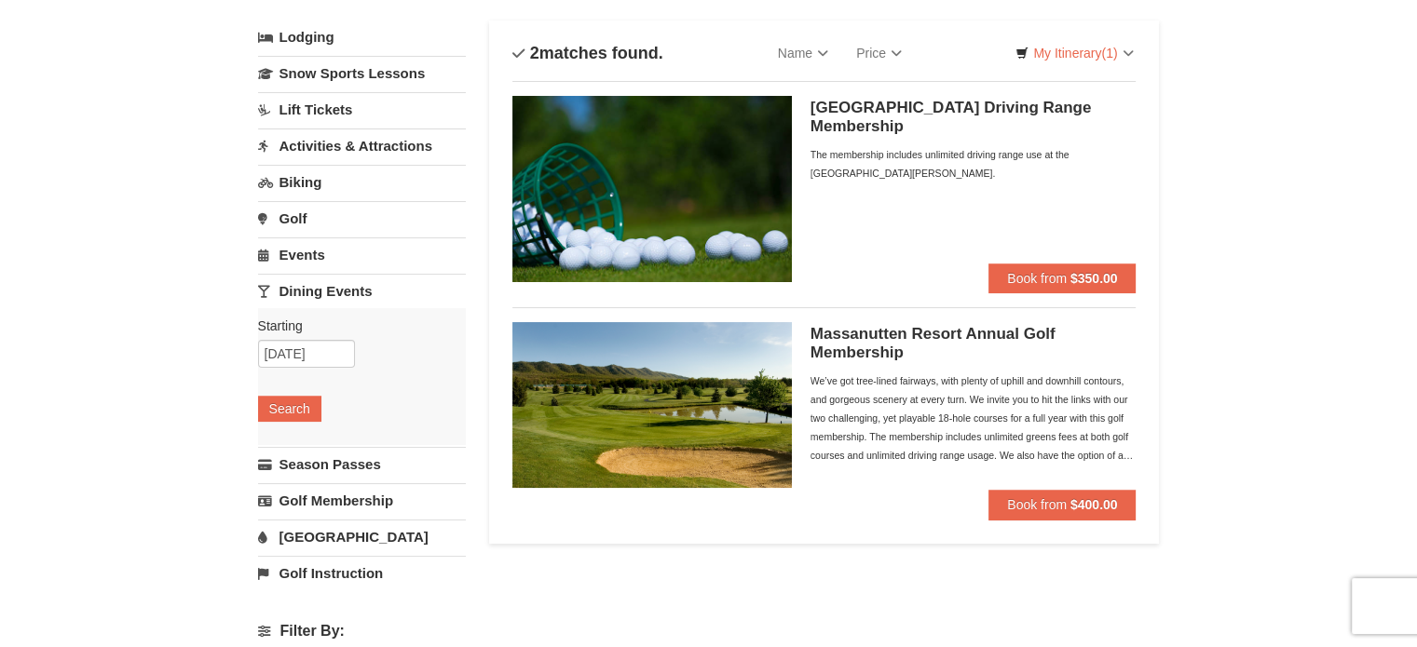
click at [313, 252] on link "Events" at bounding box center [362, 255] width 208 height 34
click at [301, 209] on link "Golf" at bounding box center [362, 218] width 208 height 34
click at [303, 185] on link "Biking" at bounding box center [362, 182] width 208 height 34
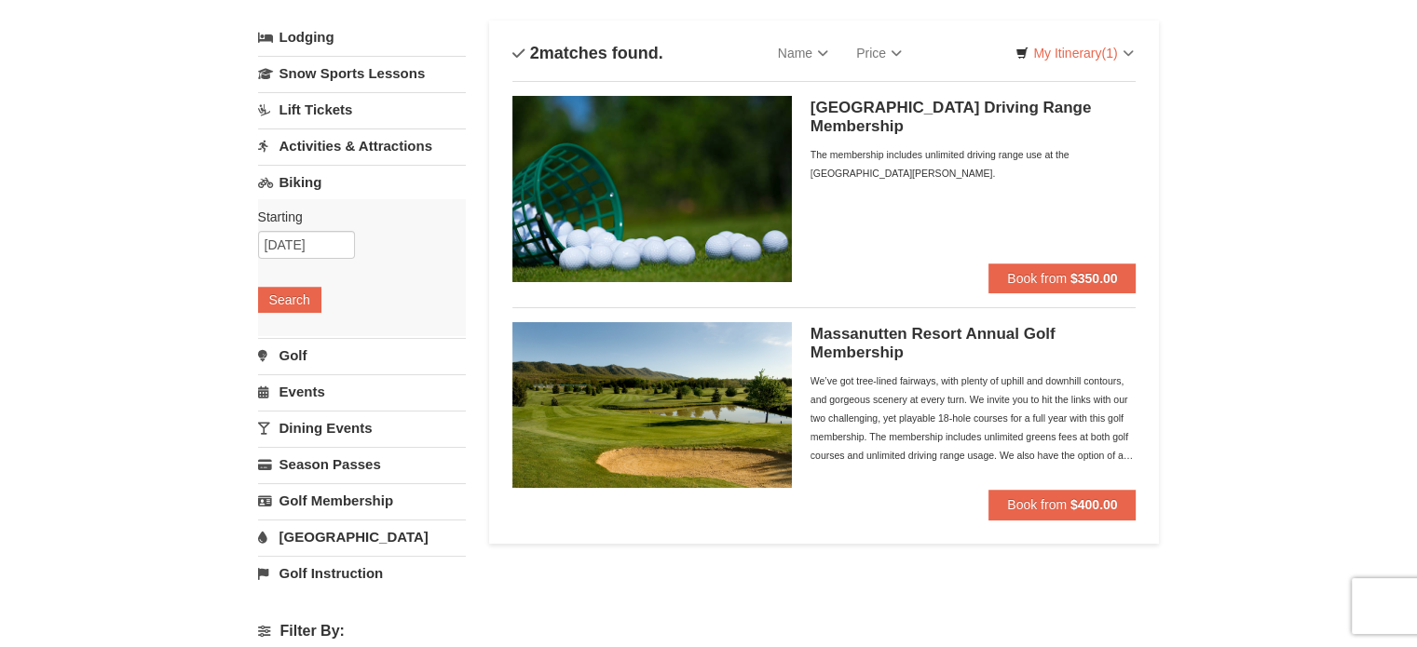
click at [340, 135] on link "Activities & Attractions" at bounding box center [362, 146] width 208 height 34
click at [332, 109] on link "Lift Tickets" at bounding box center [362, 109] width 208 height 34
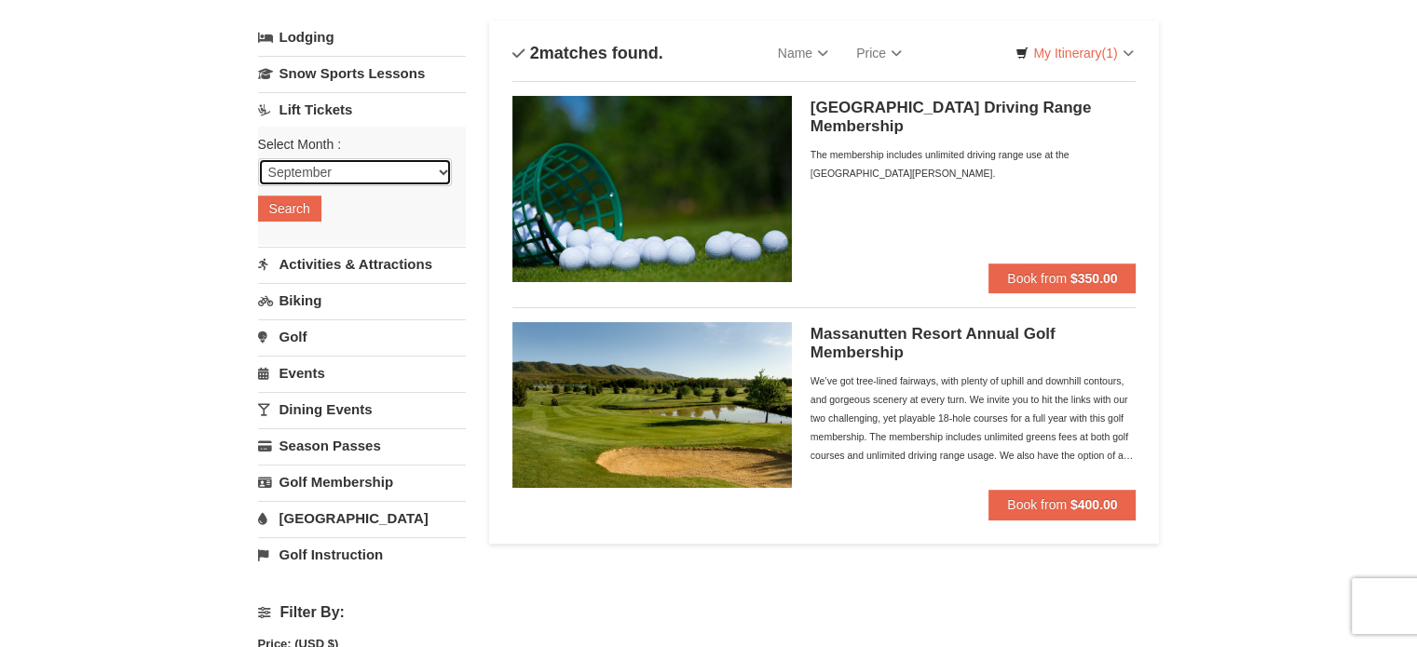
click at [427, 175] on select "September October November December January February March April May June July …" at bounding box center [355, 172] width 194 height 28
select select "10"
click at [258, 158] on select "September October November December January February March April May June July …" at bounding box center [355, 172] width 194 height 28
click at [319, 219] on button "Search" at bounding box center [289, 209] width 63 height 26
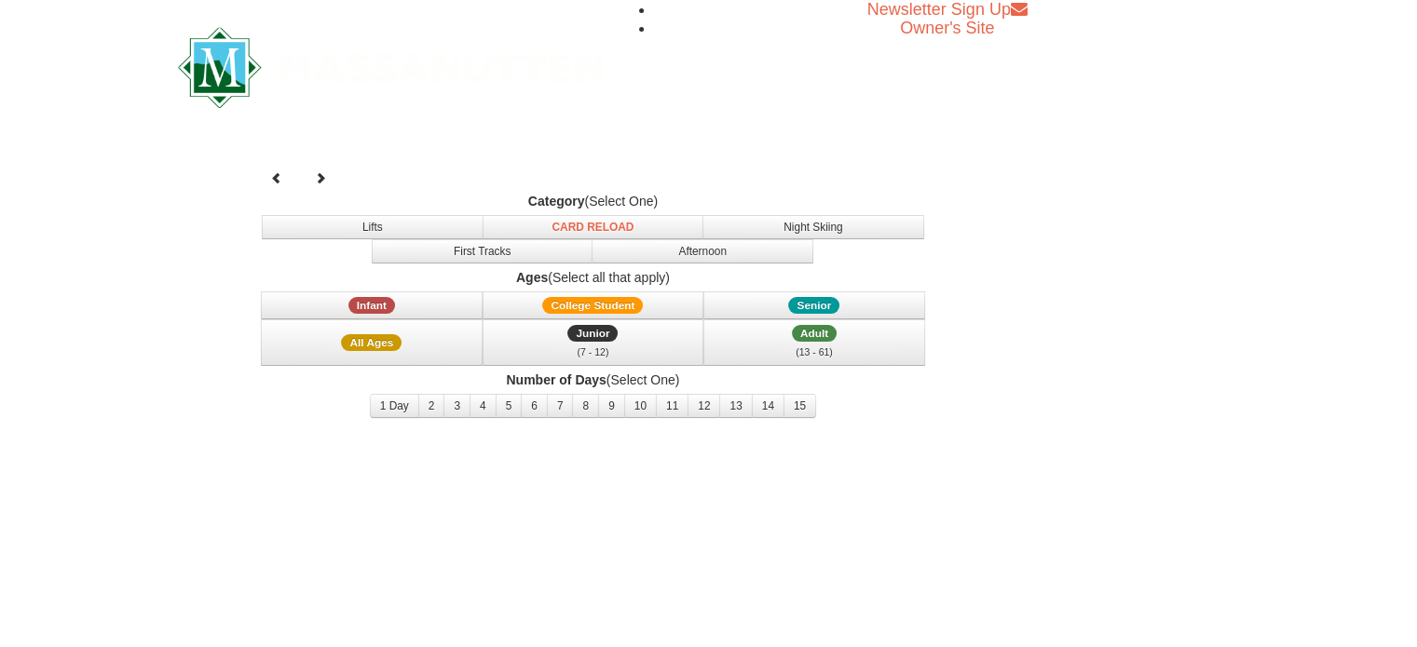
select select "10"
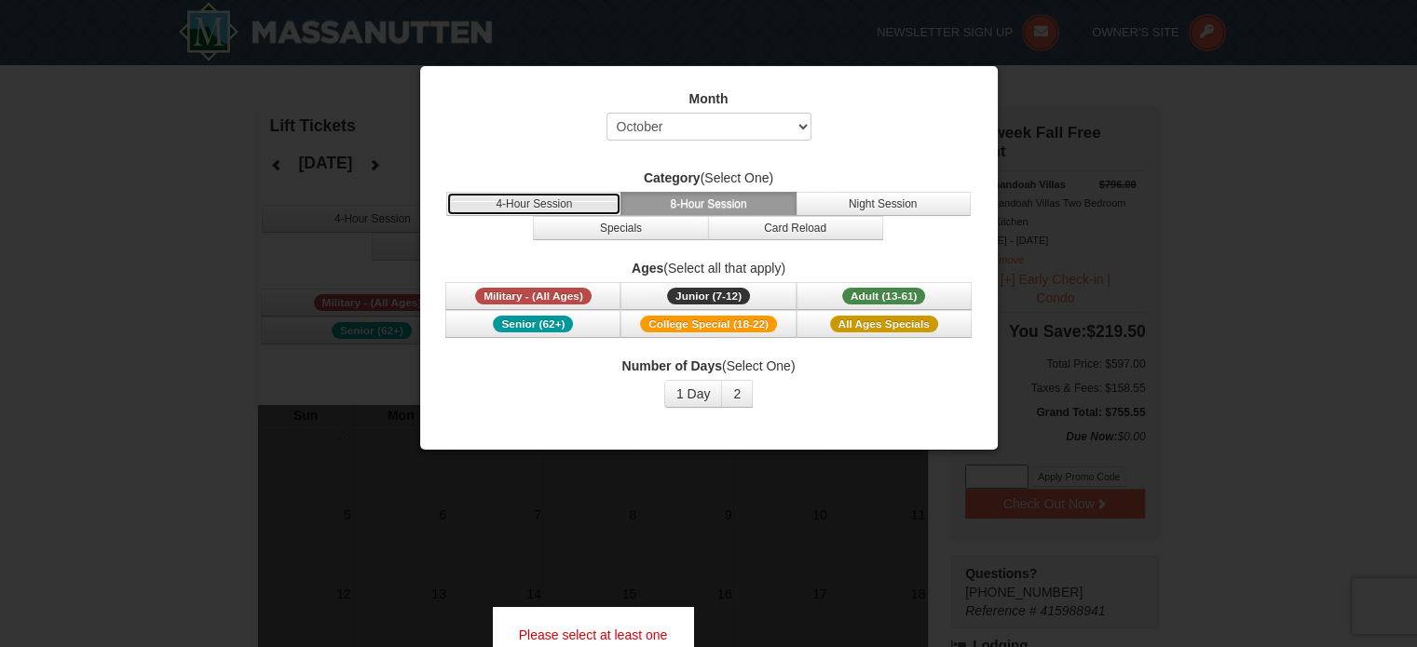
click at [552, 204] on button "4-Hour Session" at bounding box center [533, 204] width 175 height 24
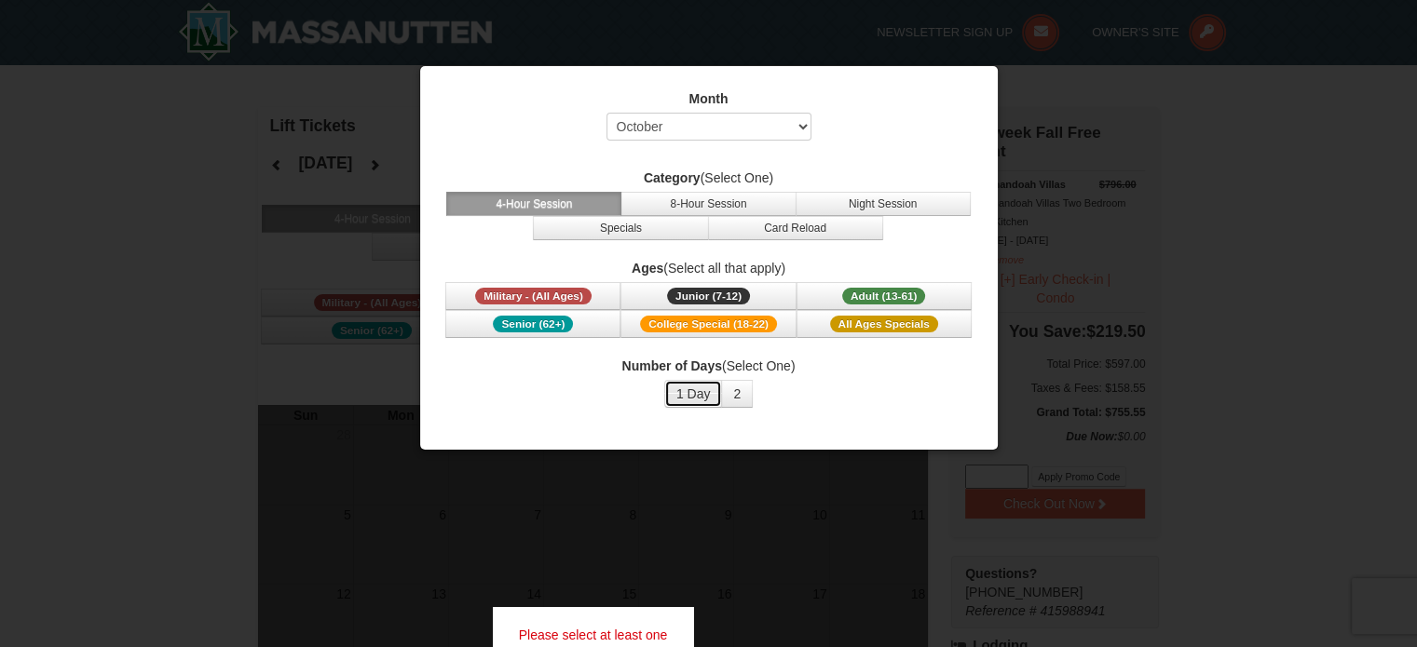
click at [718, 389] on button "1 Day" at bounding box center [693, 394] width 59 height 28
click at [792, 404] on div "Number of Days (Select One) 1 Day 2 3 4 5 6 7 8 9 10 11 12 13 14 15" at bounding box center [708, 382] width 531 height 51
click at [869, 330] on span "All Ages Specials" at bounding box center [884, 324] width 108 height 17
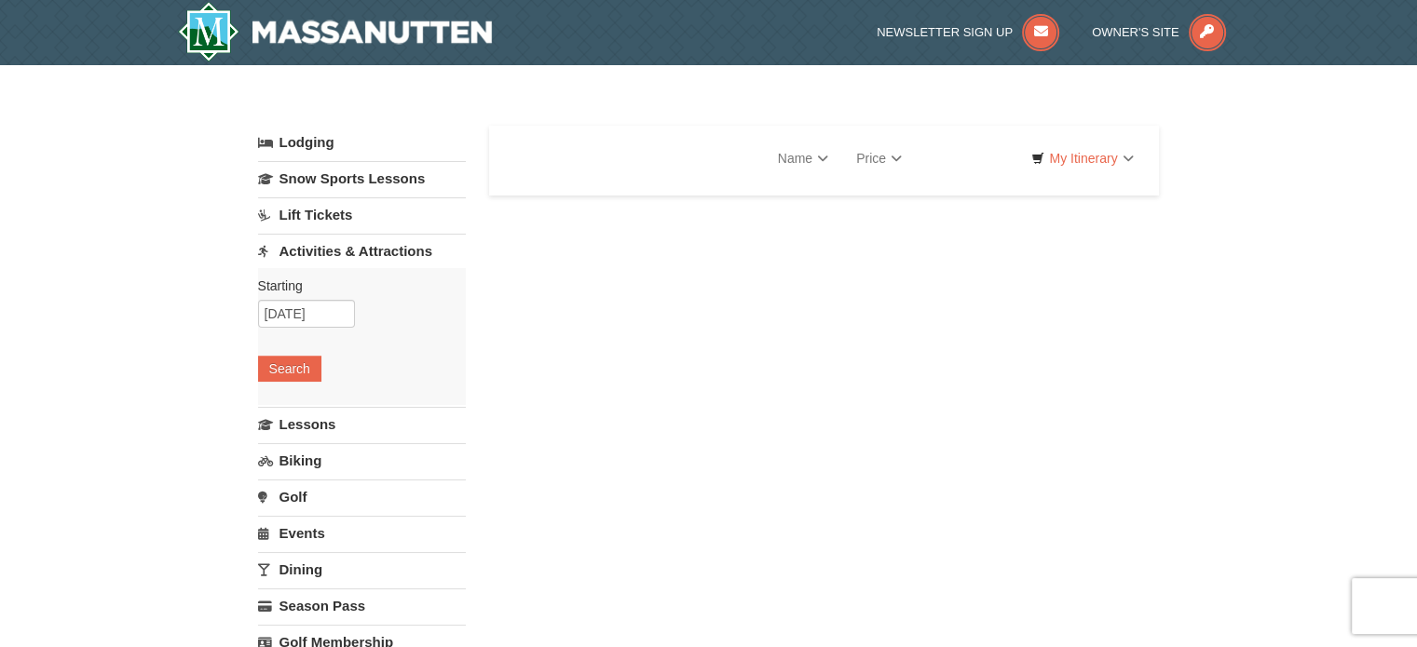
select select "9"
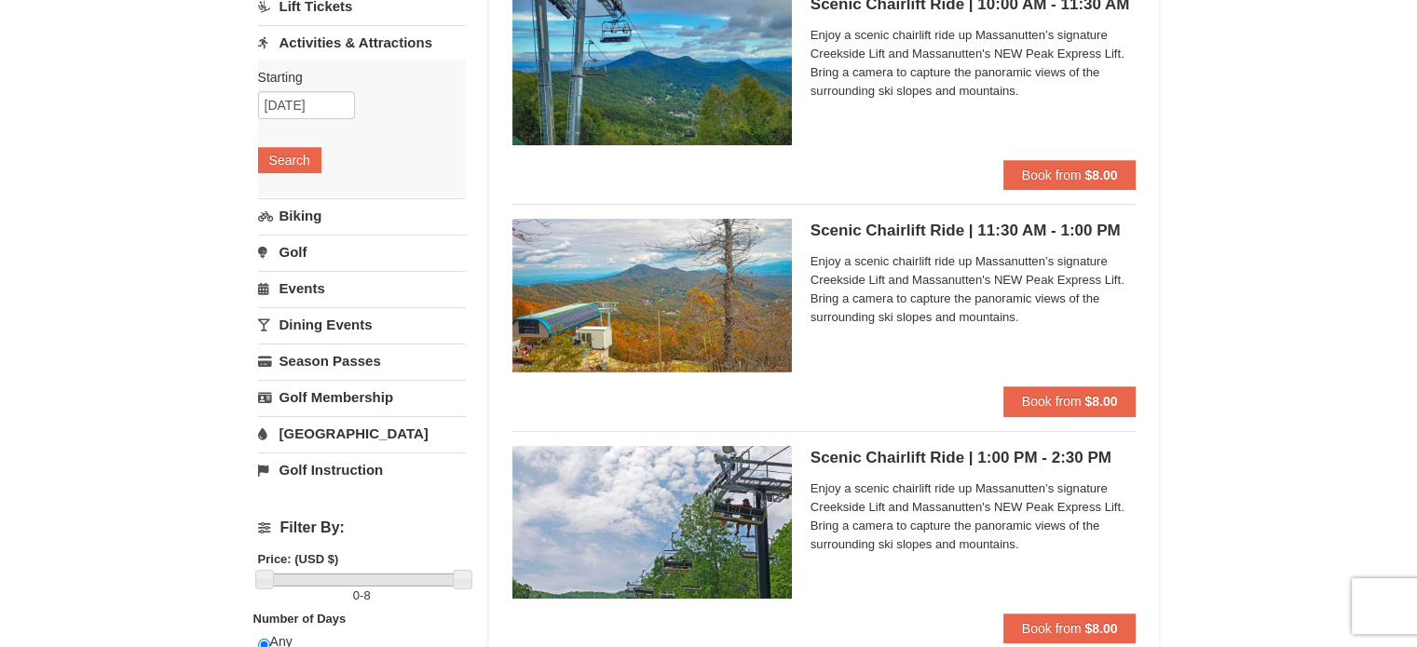
scroll to position [206, 0]
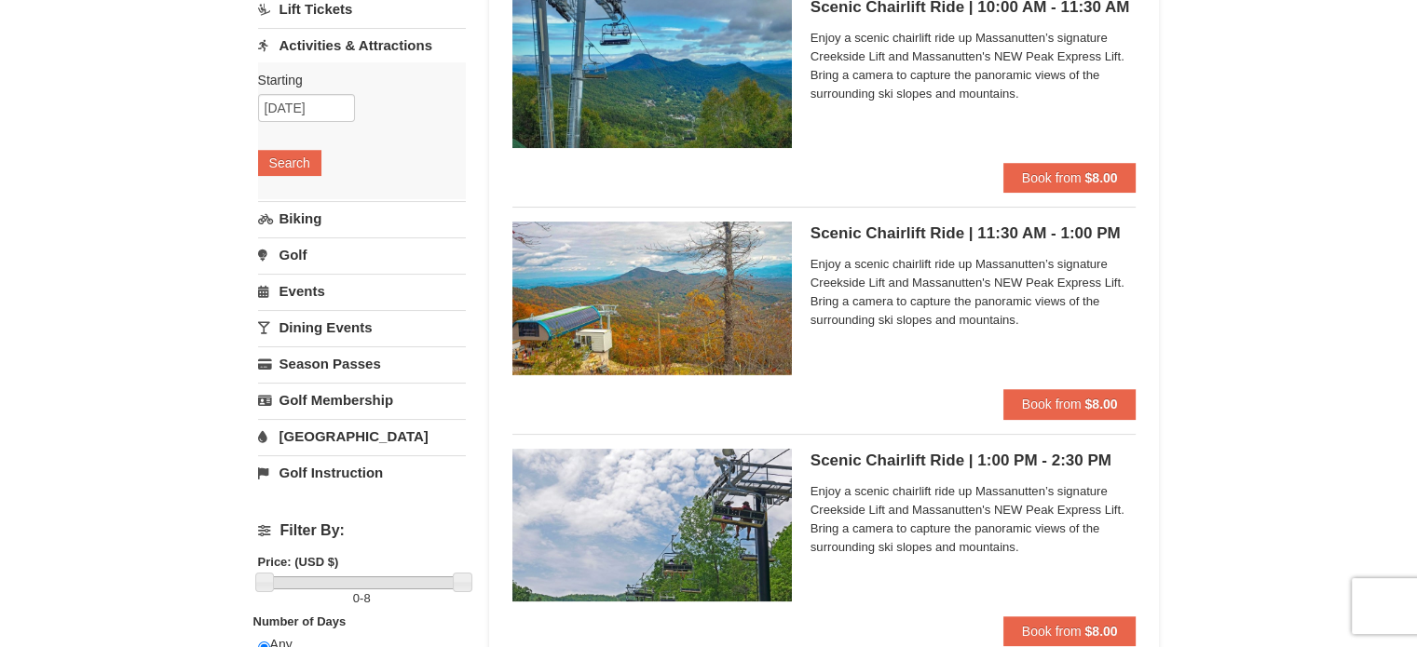
click at [640, 300] on img at bounding box center [651, 298] width 279 height 153
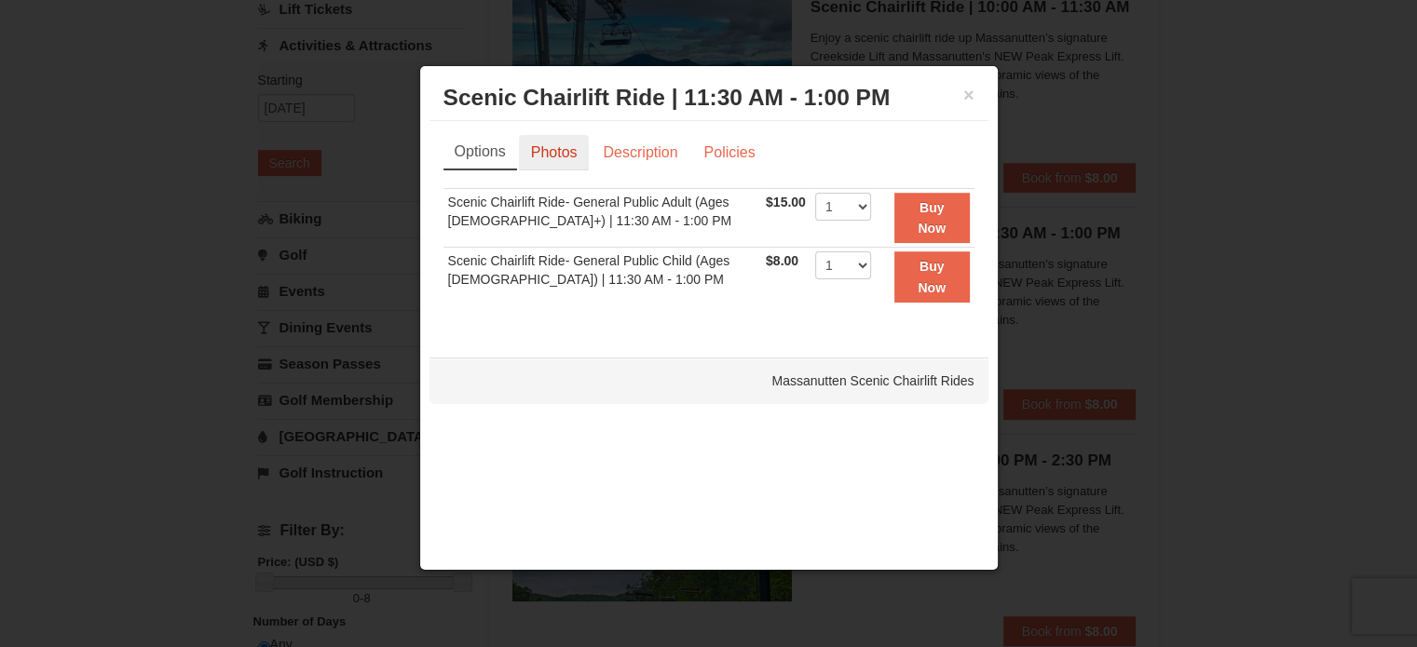
click at [566, 155] on link "Photos" at bounding box center [554, 152] width 71 height 35
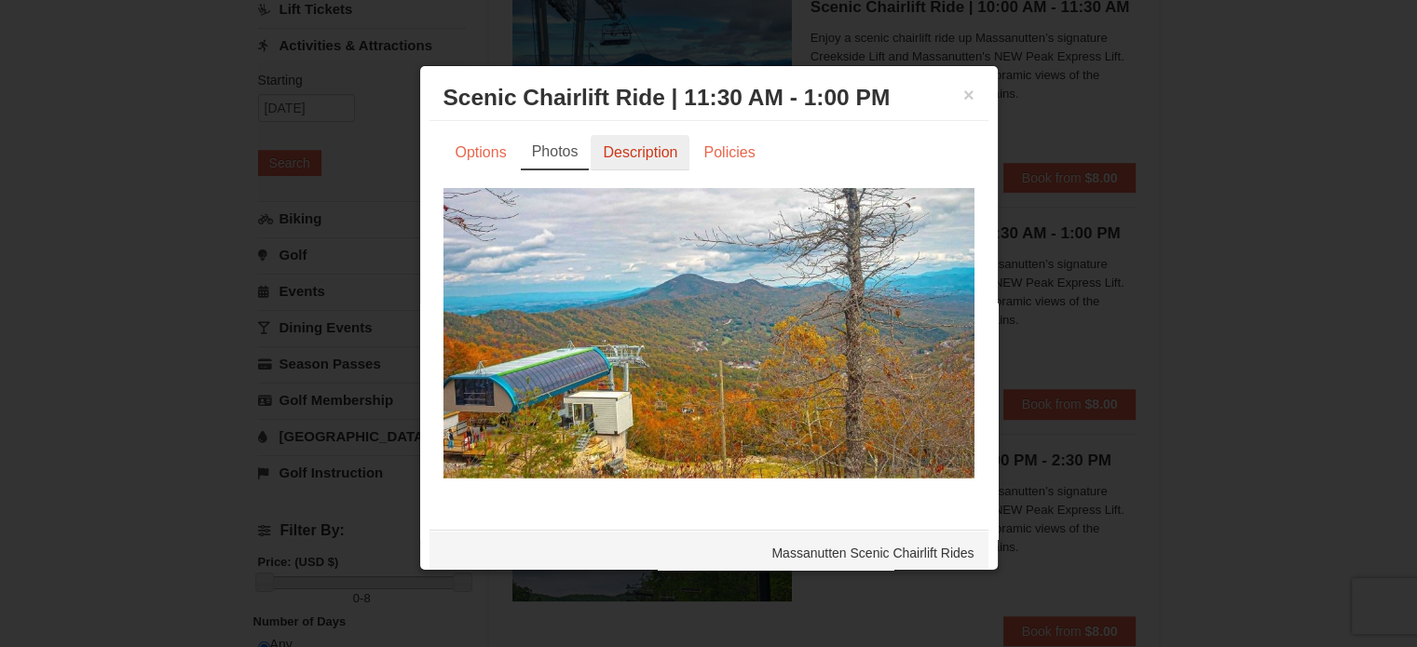
click at [670, 152] on link "Description" at bounding box center [640, 152] width 99 height 35
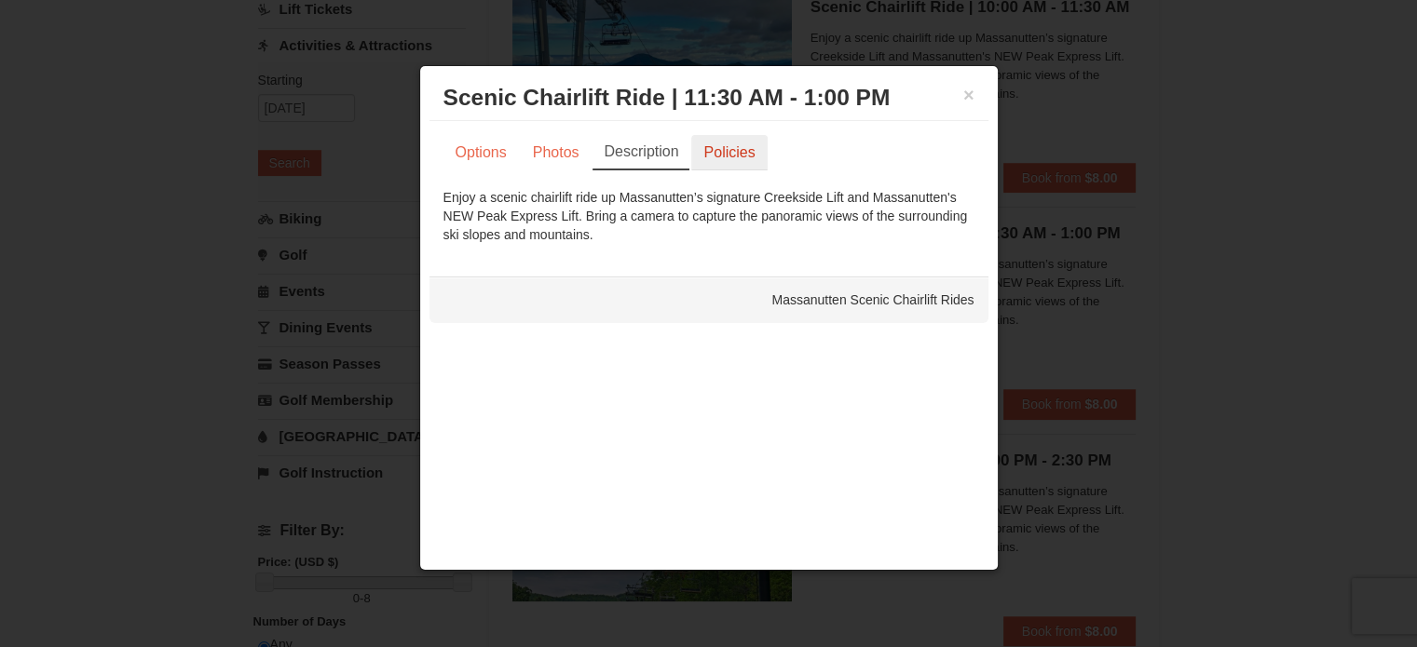
click at [743, 152] on link "Policies" at bounding box center [728, 152] width 75 height 35
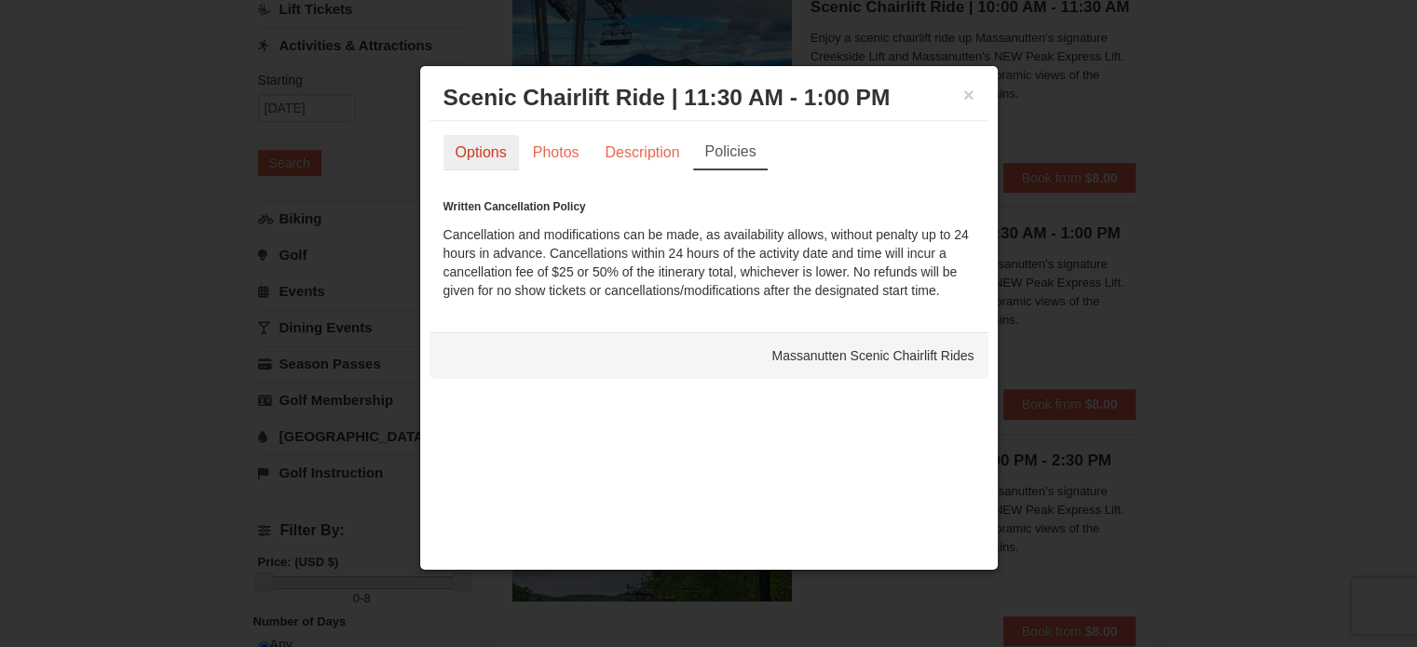
click at [479, 161] on link "Options" at bounding box center [480, 152] width 75 height 35
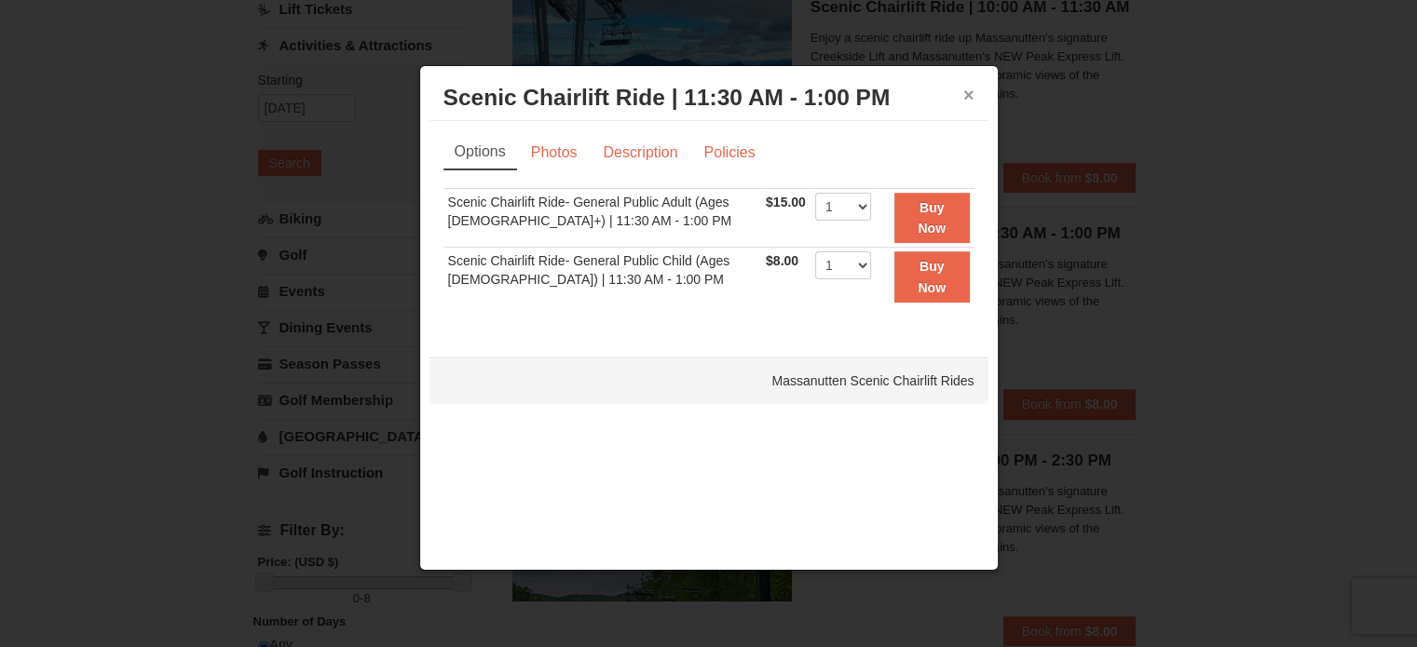
click at [965, 90] on button "×" at bounding box center [968, 95] width 11 height 19
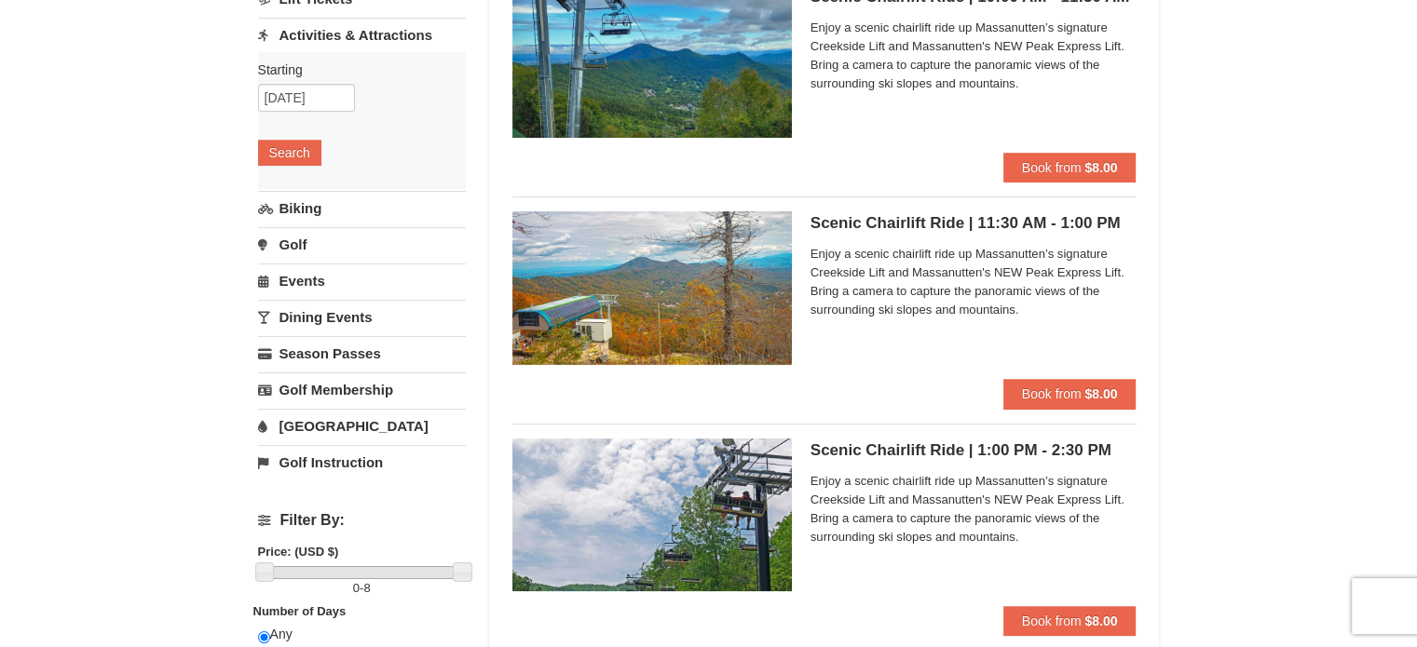
scroll to position [221, 0]
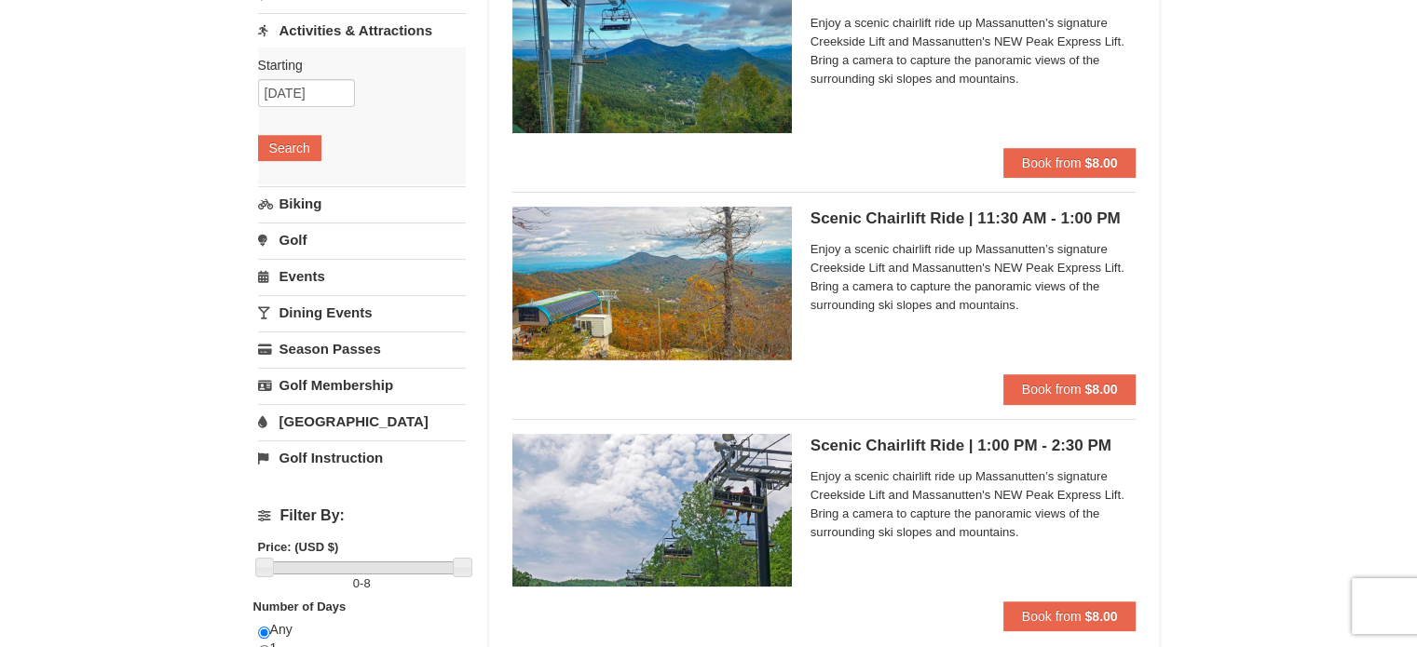
click at [674, 333] on img at bounding box center [651, 283] width 279 height 153
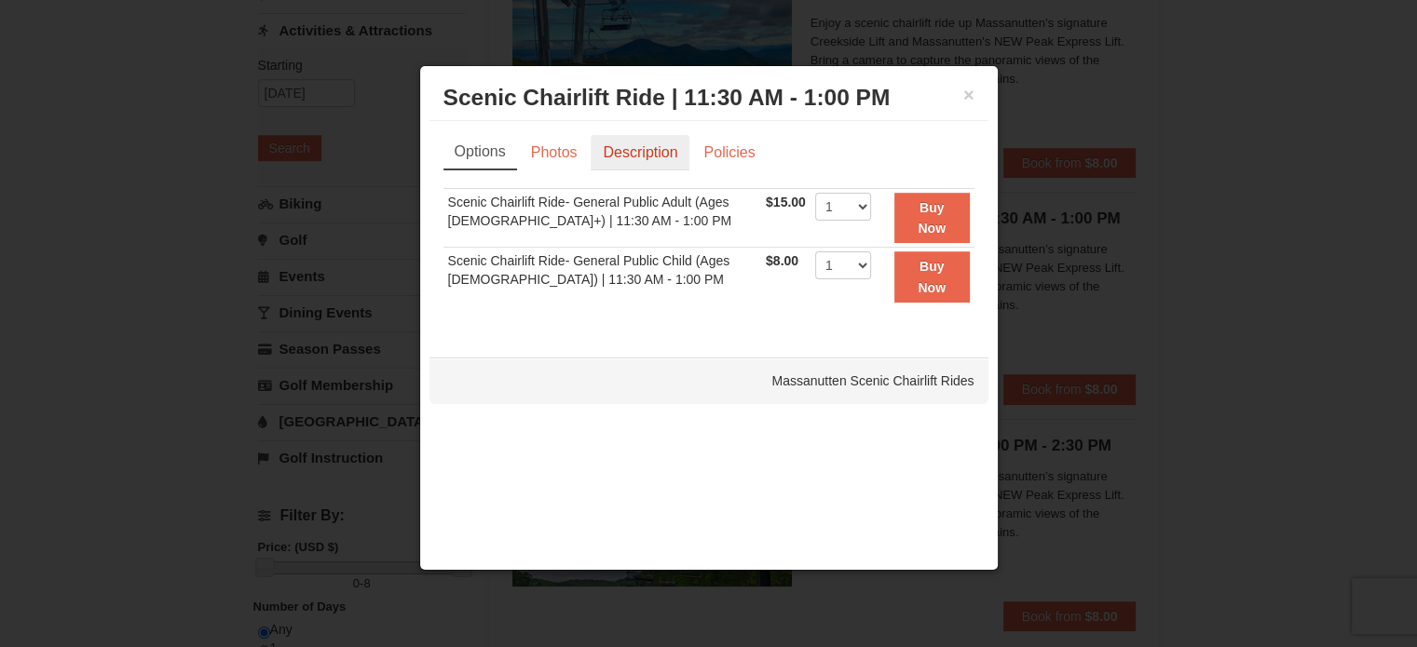
click at [638, 149] on link "Description" at bounding box center [640, 152] width 99 height 35
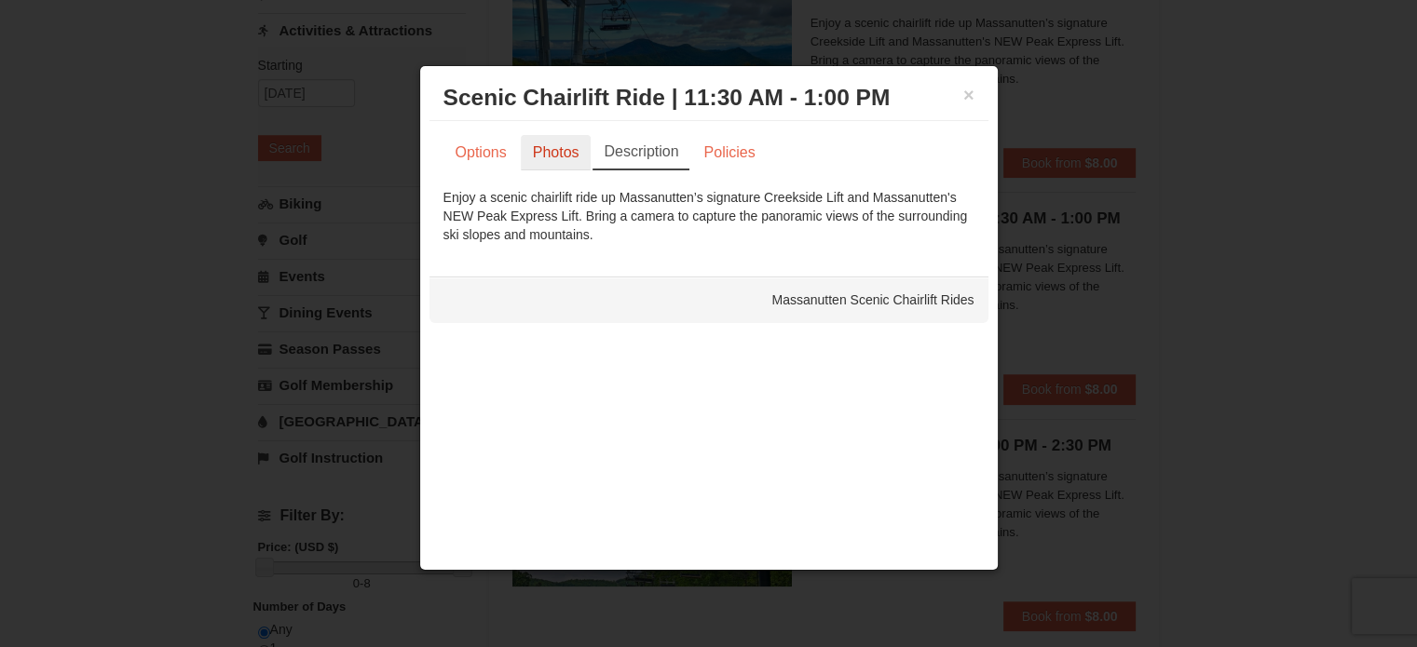
click at [552, 156] on link "Photos" at bounding box center [556, 152] width 71 height 35
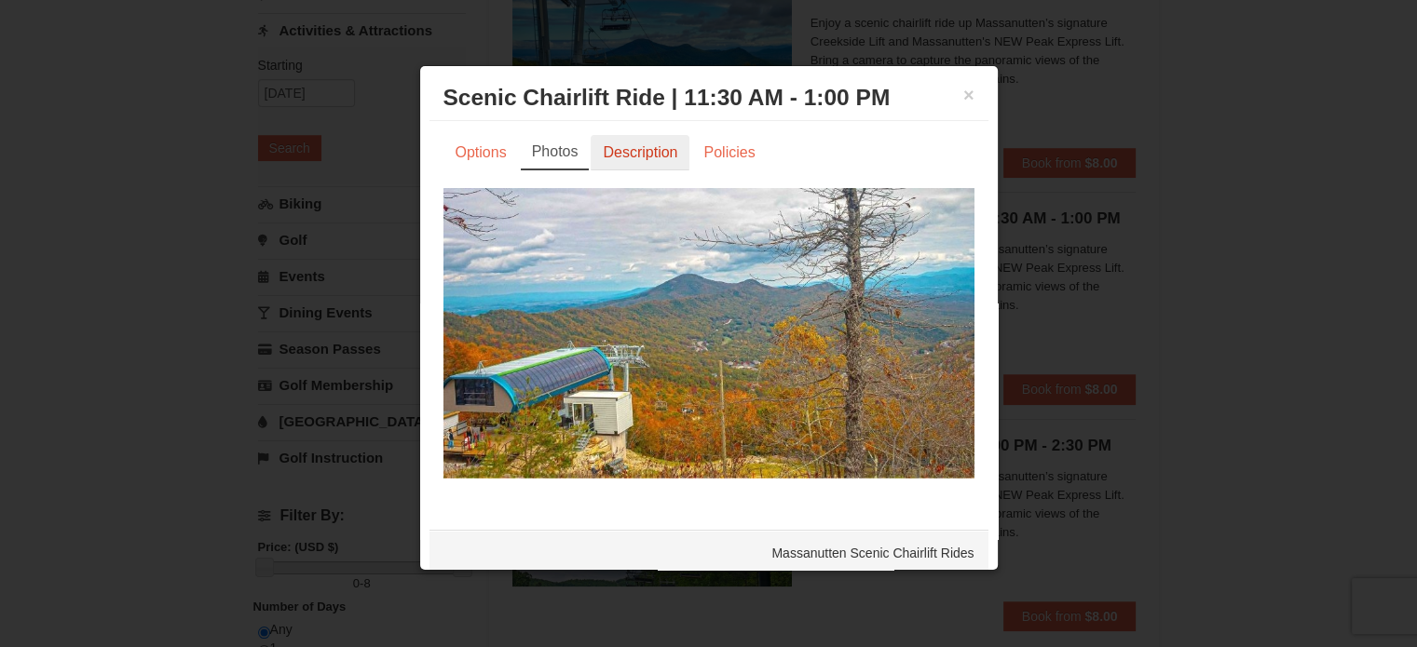
click at [610, 148] on link "Description" at bounding box center [640, 152] width 99 height 35
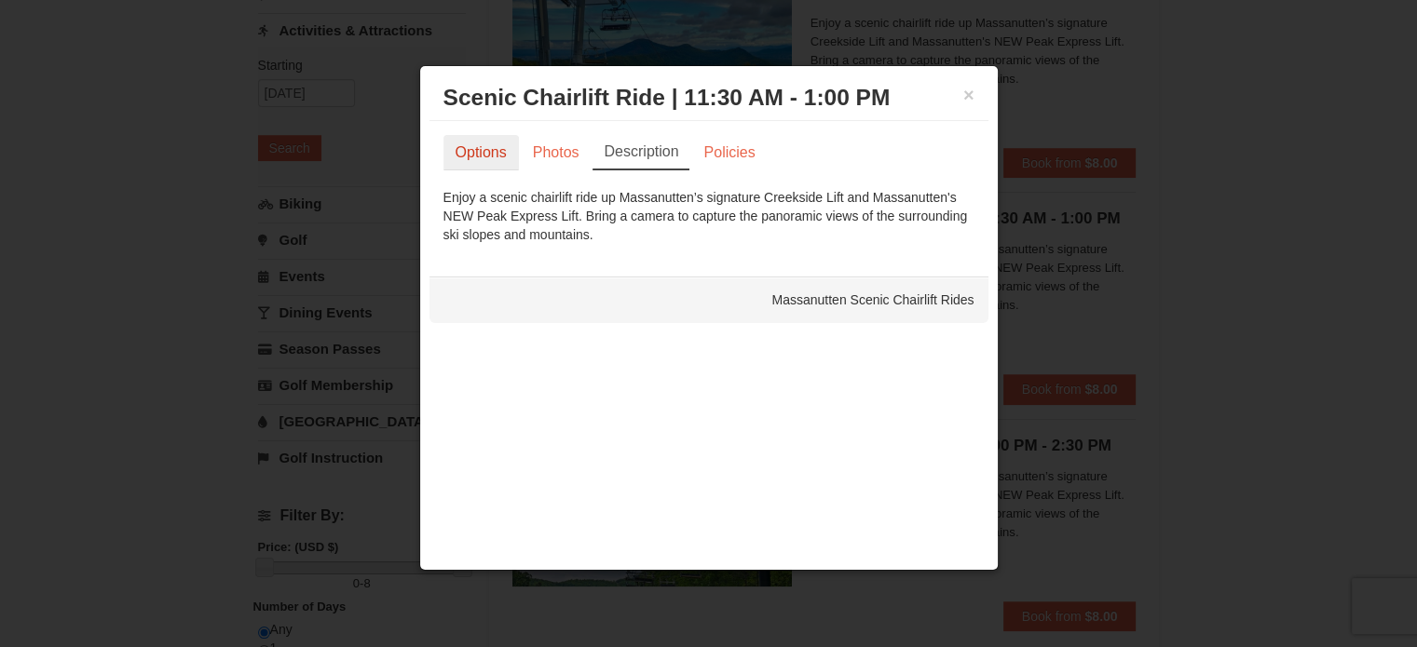
click at [470, 149] on link "Options" at bounding box center [480, 152] width 75 height 35
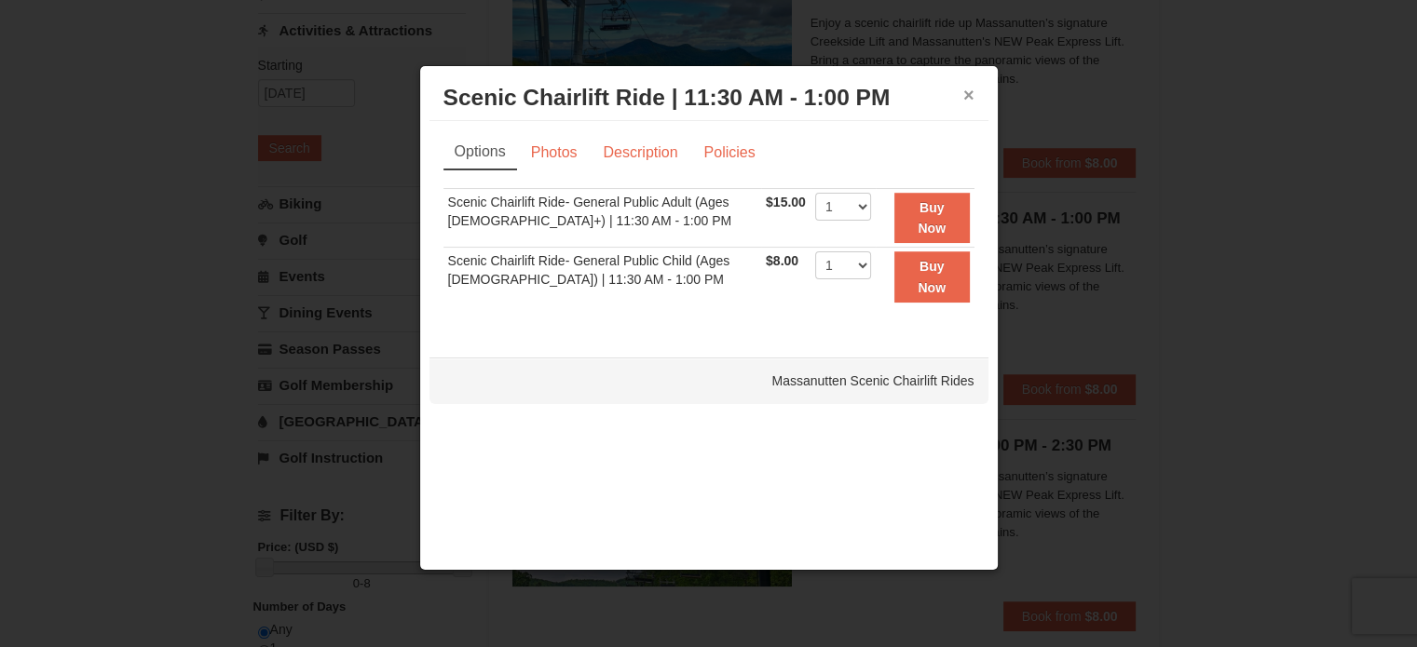
click at [967, 92] on button "×" at bounding box center [968, 95] width 11 height 19
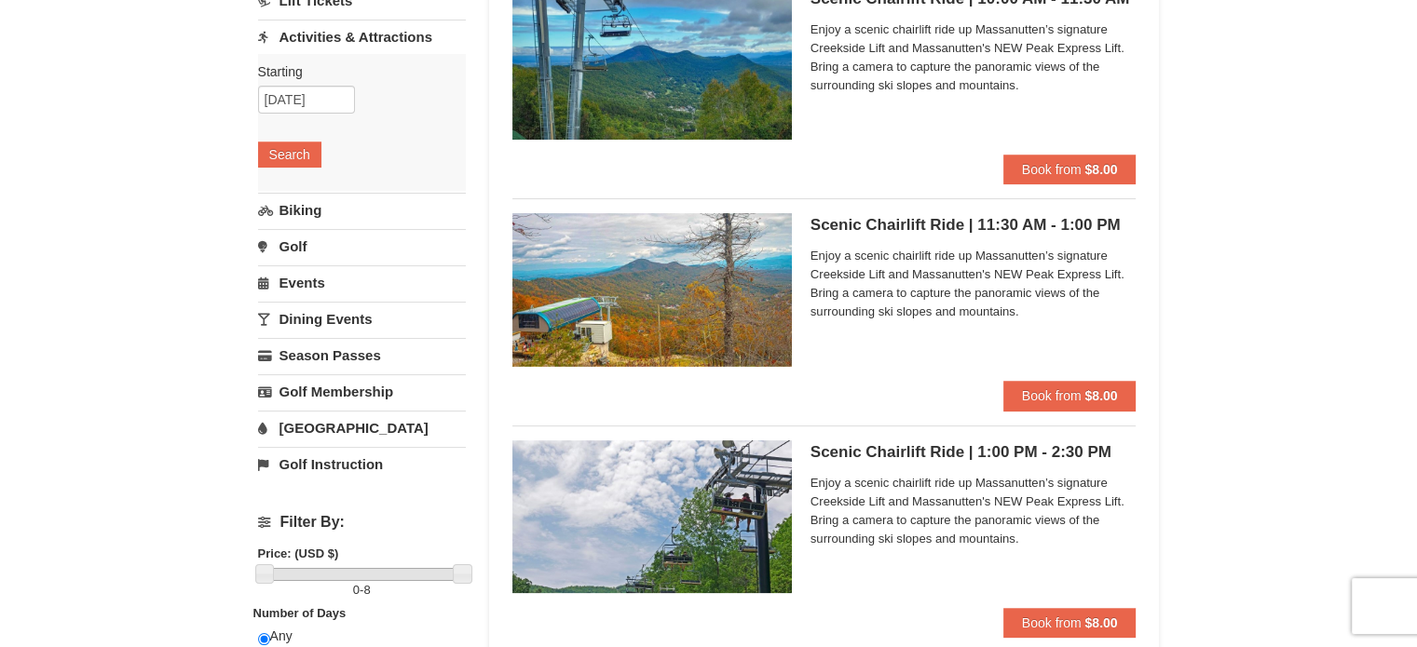
scroll to position [0, 0]
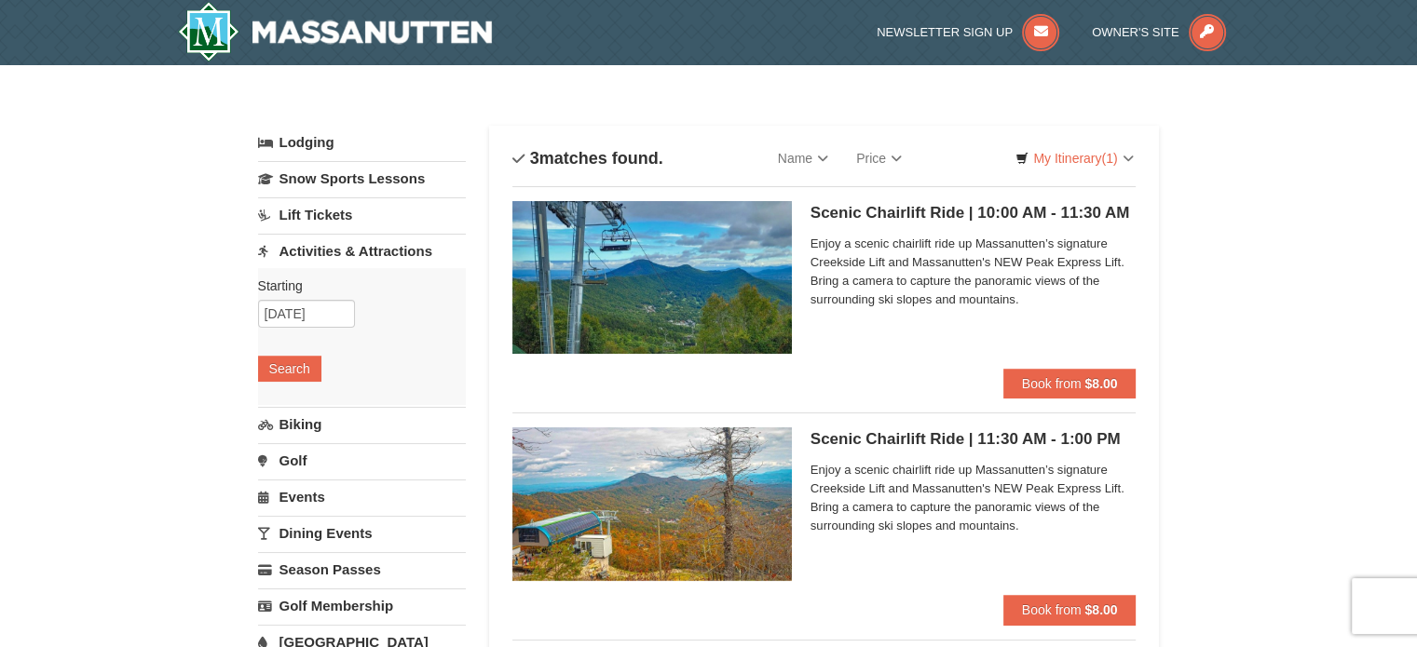
click at [333, 148] on link "Lodging" at bounding box center [362, 143] width 208 height 34
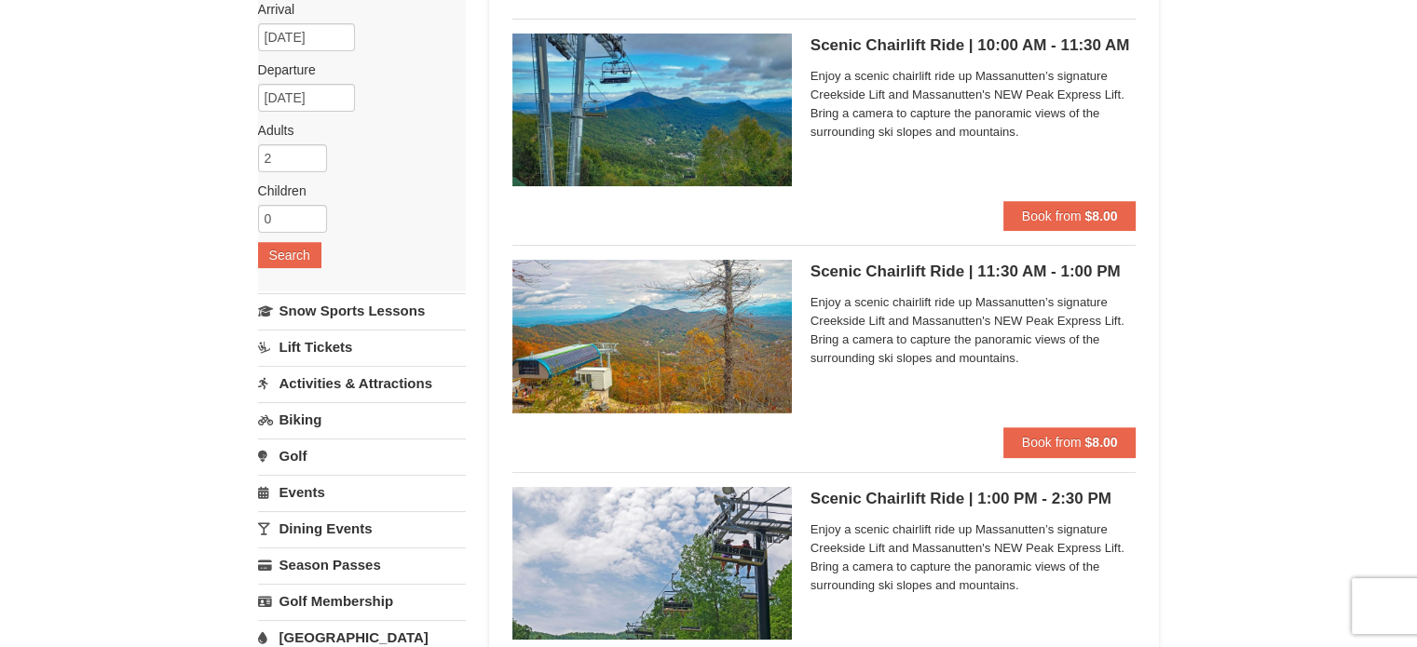
scroll to position [170, 0]
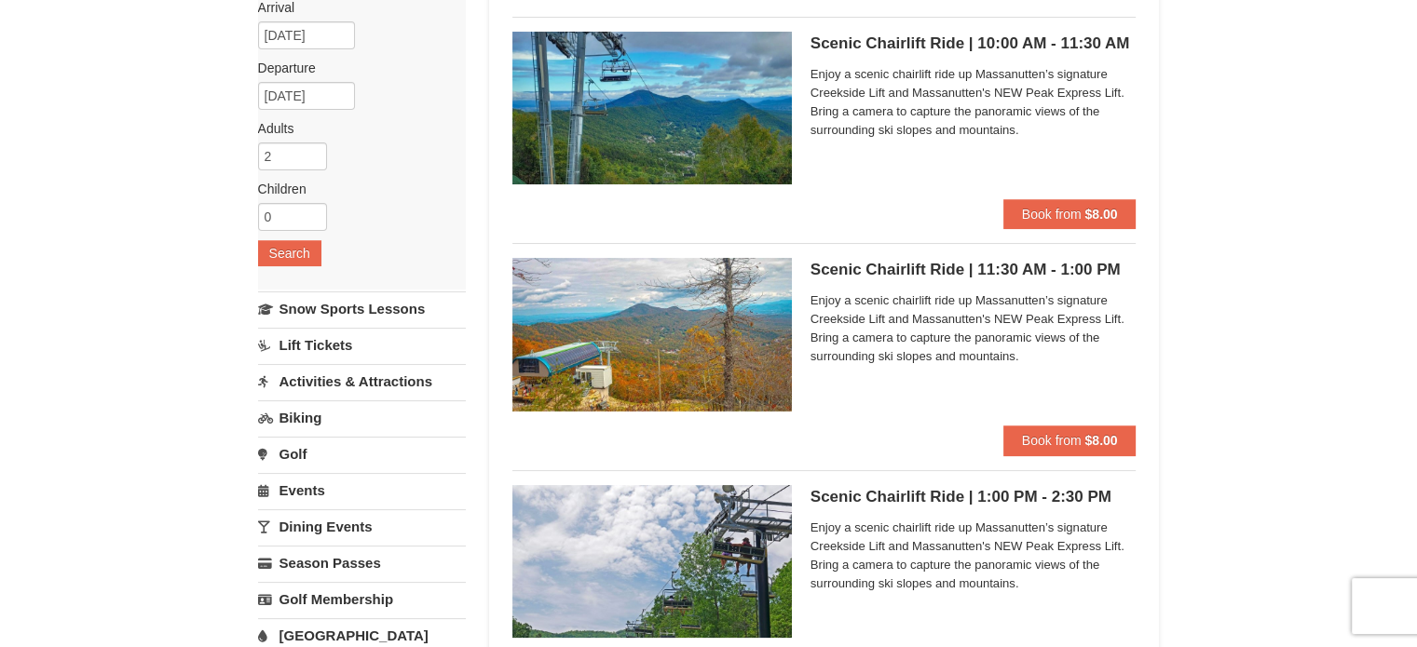
click at [661, 92] on img at bounding box center [651, 108] width 279 height 153
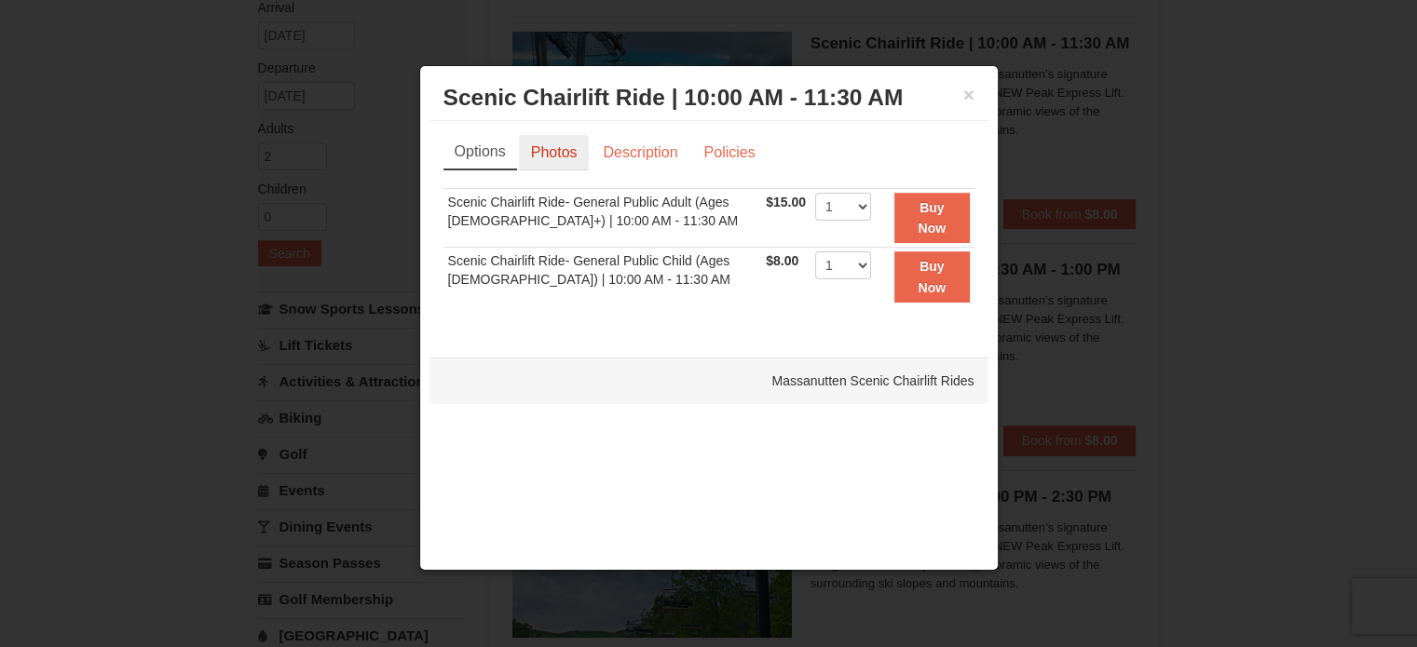
click at [554, 138] on link "Photos" at bounding box center [554, 152] width 71 height 35
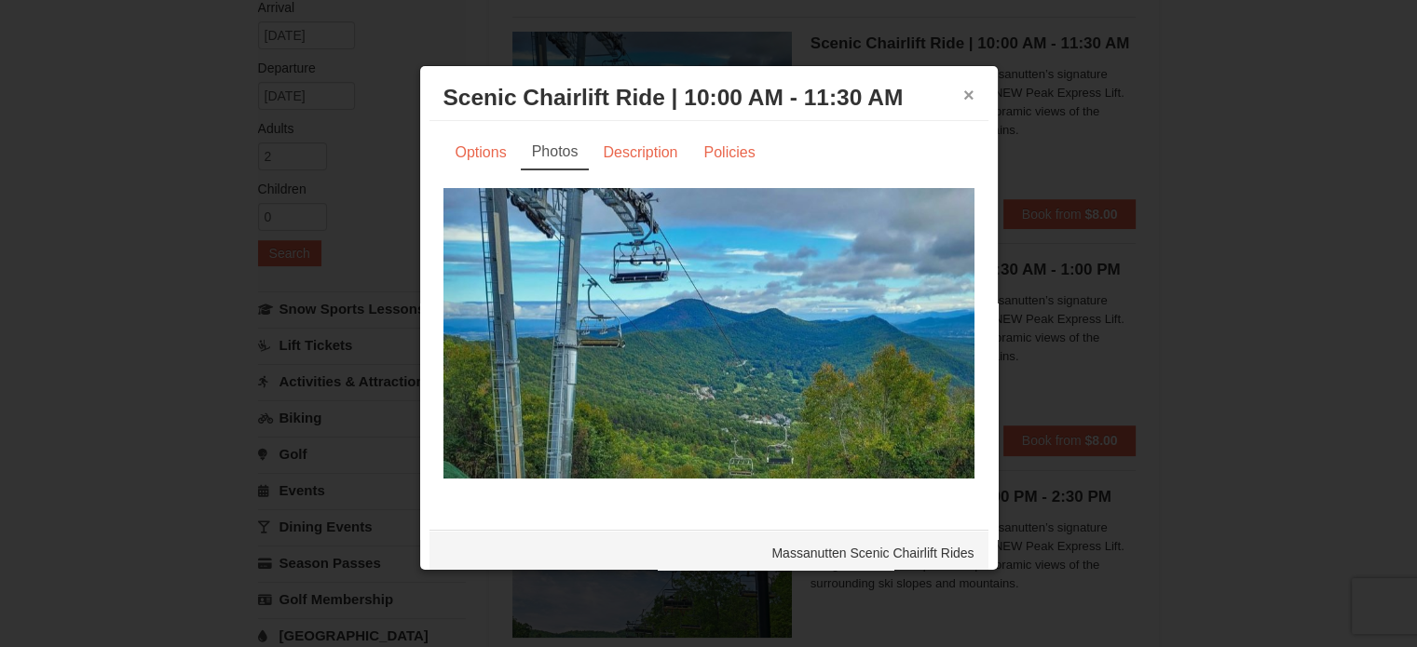
click at [963, 95] on button "×" at bounding box center [968, 95] width 11 height 19
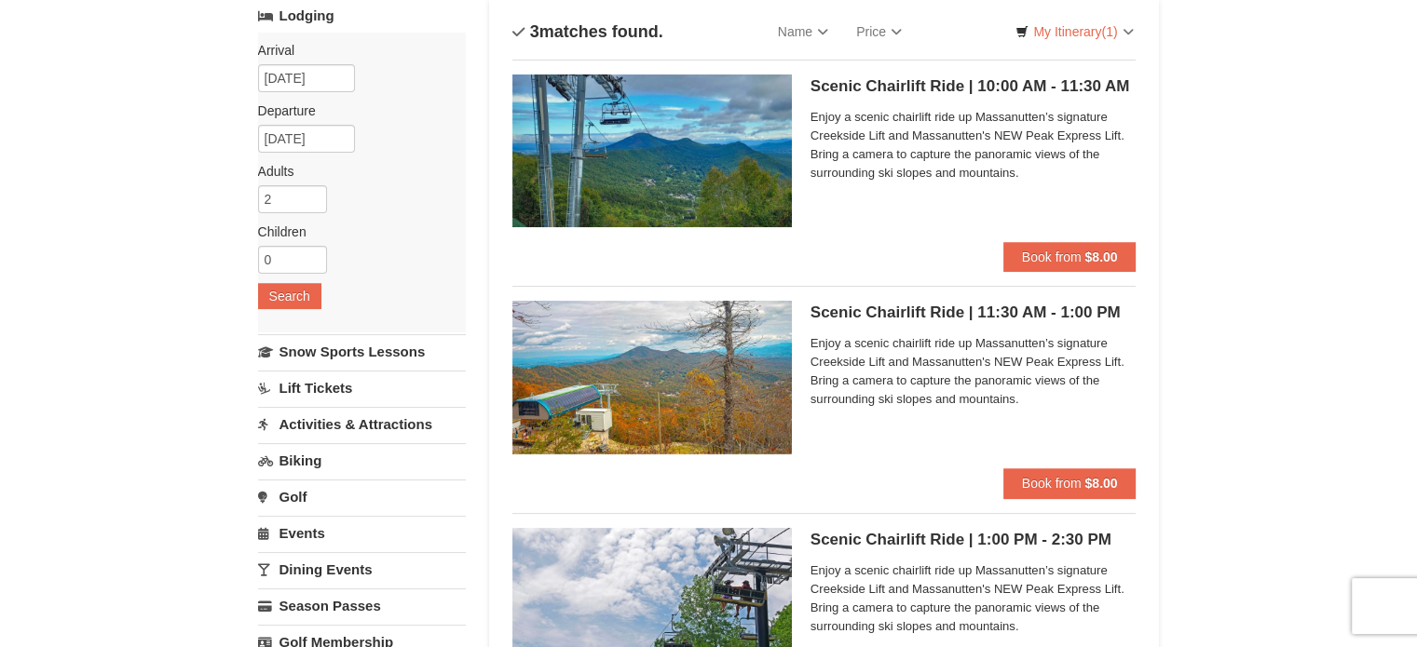
scroll to position [0, 0]
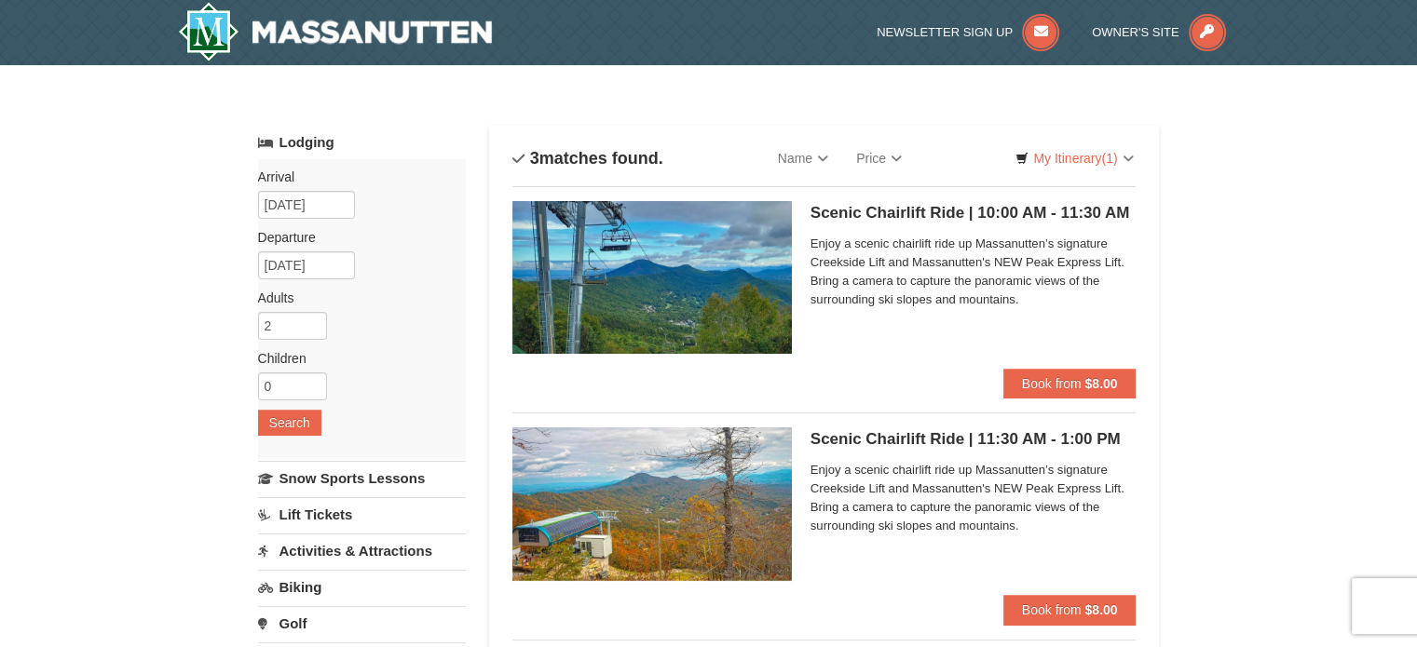
click at [961, 215] on h5 "Scenic Chairlift Ride | 10:00 AM - 11:30 AM Massanutten Scenic Chairlift Rides" at bounding box center [974, 213] width 326 height 19
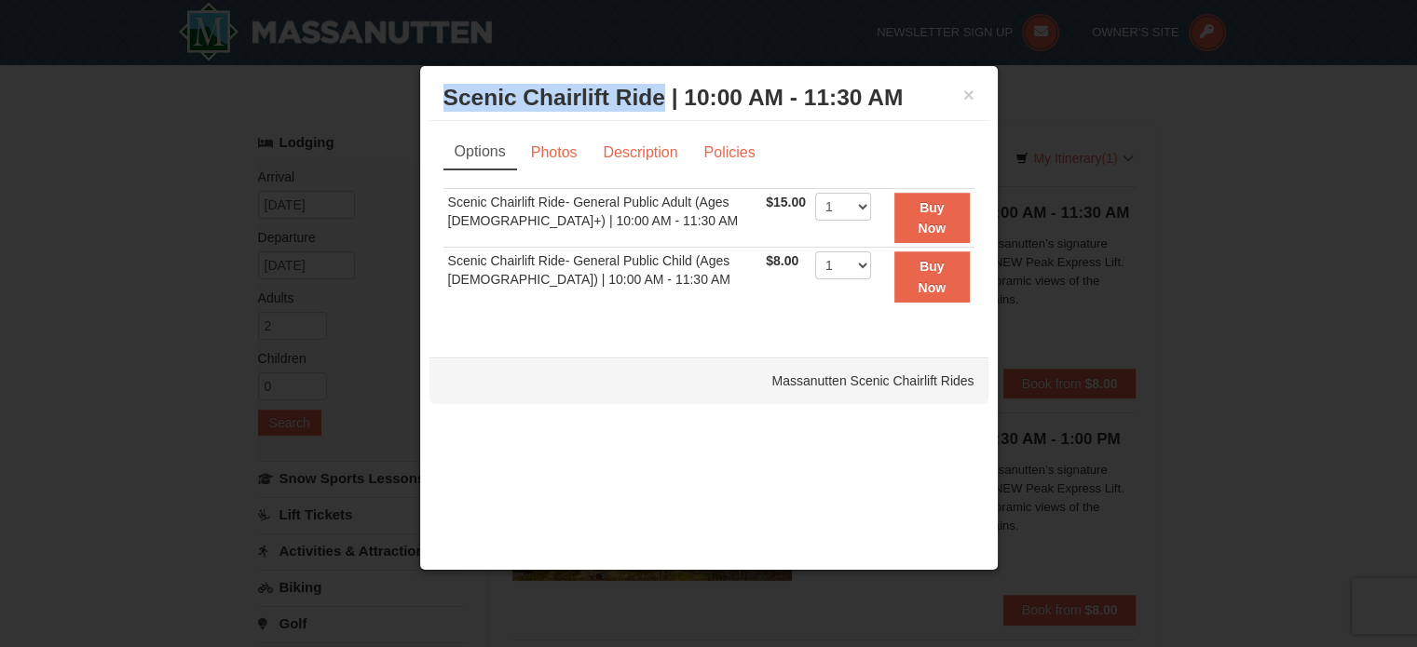
drag, startPoint x: 661, startPoint y: 96, endPoint x: 422, endPoint y: 77, distance: 240.2
click at [422, 77] on div "× Scenic Chairlift Ride | 10:00 AM - 11:30 AM Massanutten Scenic Chairlift Ride…" at bounding box center [708, 318] width 579 height 506
copy h3 "Scenic Chairlift Ride"
click at [968, 96] on button "×" at bounding box center [968, 95] width 11 height 19
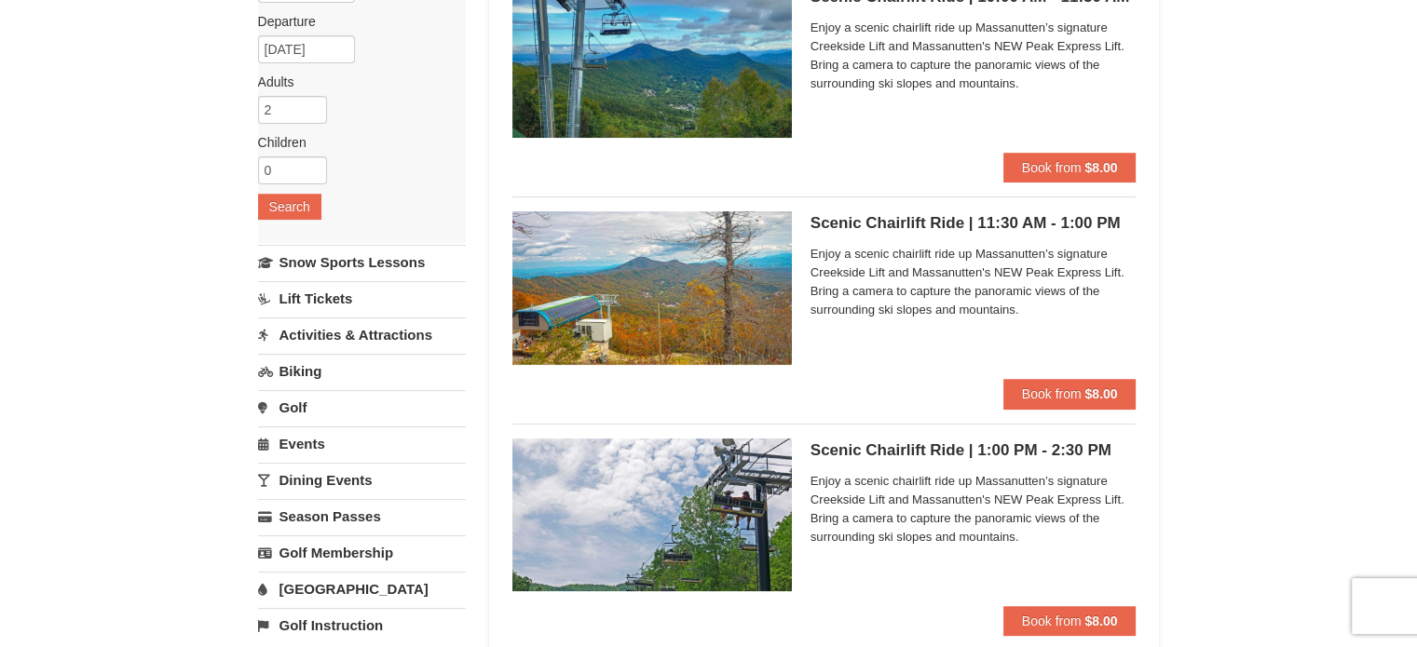
scroll to position [209, 0]
